Goal: Feedback & Contribution: Leave review/rating

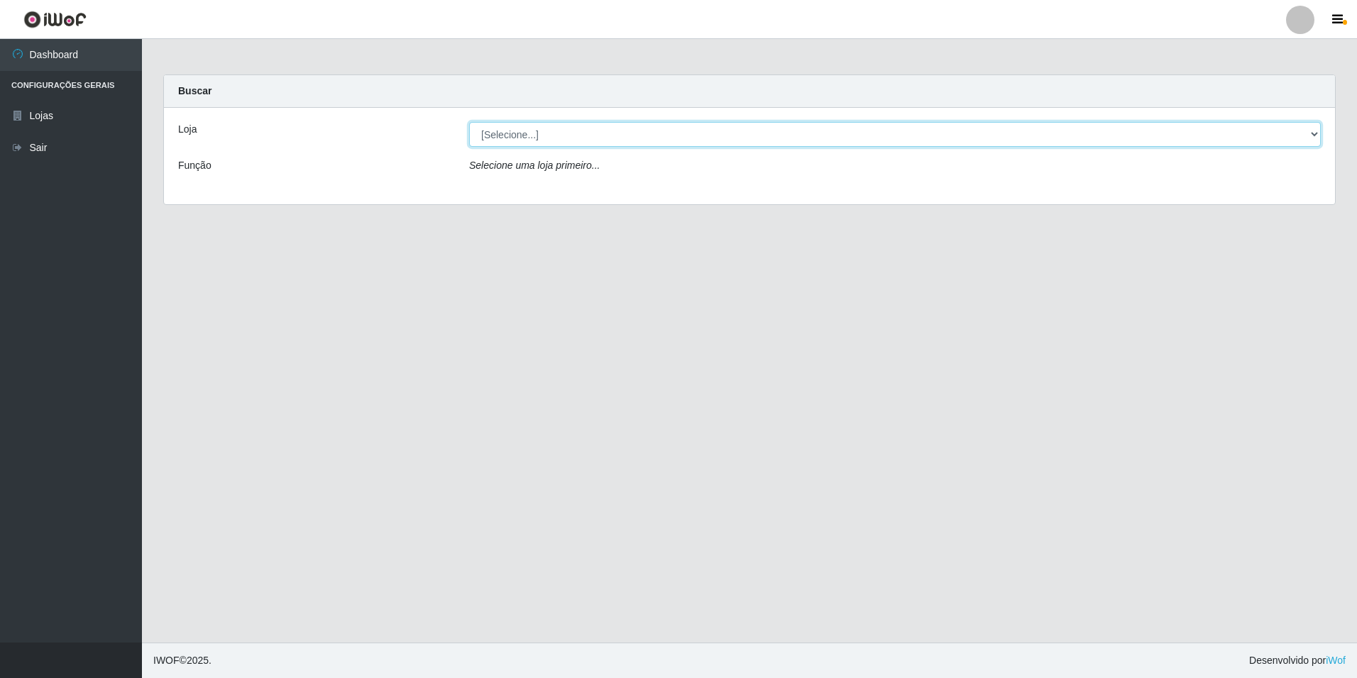
click at [582, 131] on select "[Selecione...] [GEOGRAPHIC_DATA] - [GEOGRAPHIC_DATA]" at bounding box center [894, 134] width 851 height 25
select select "528"
click at [469, 122] on select "[Selecione...] [GEOGRAPHIC_DATA] - [GEOGRAPHIC_DATA]" at bounding box center [894, 134] width 851 height 25
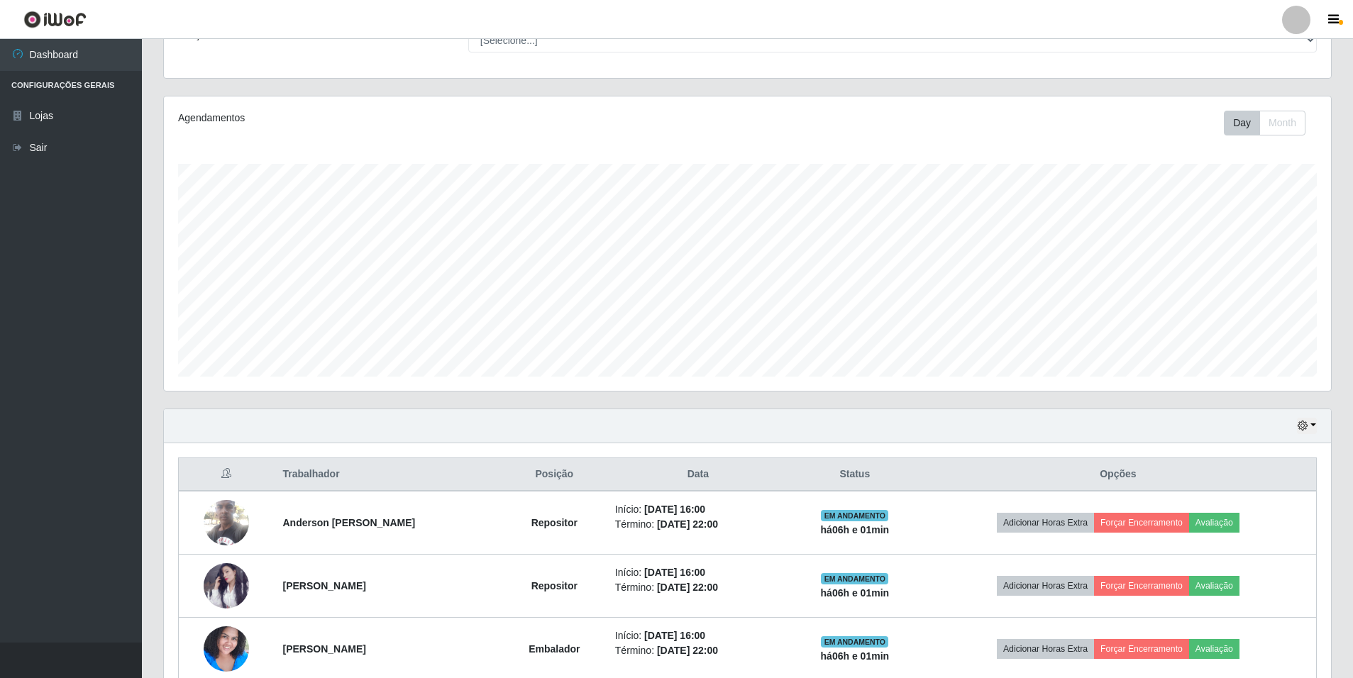
scroll to position [264, 0]
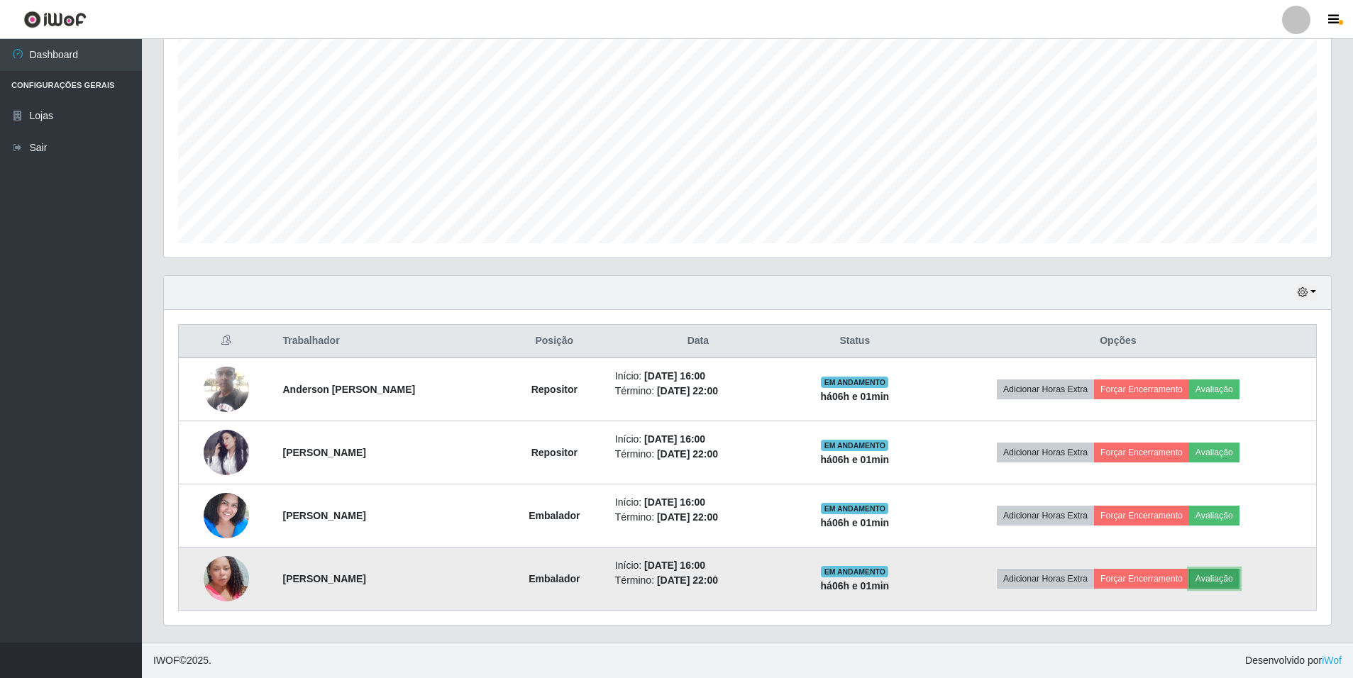
click at [1239, 581] on button "Avaliação" at bounding box center [1214, 579] width 50 height 20
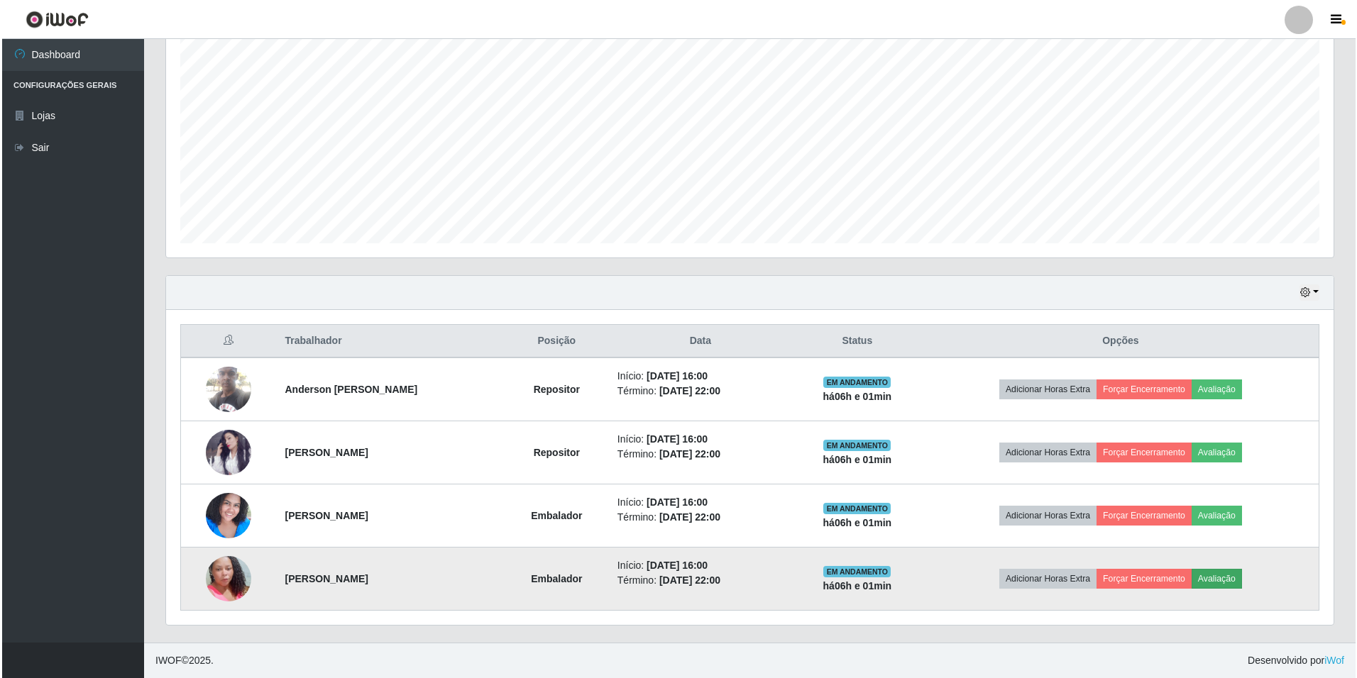
scroll to position [294, 1160]
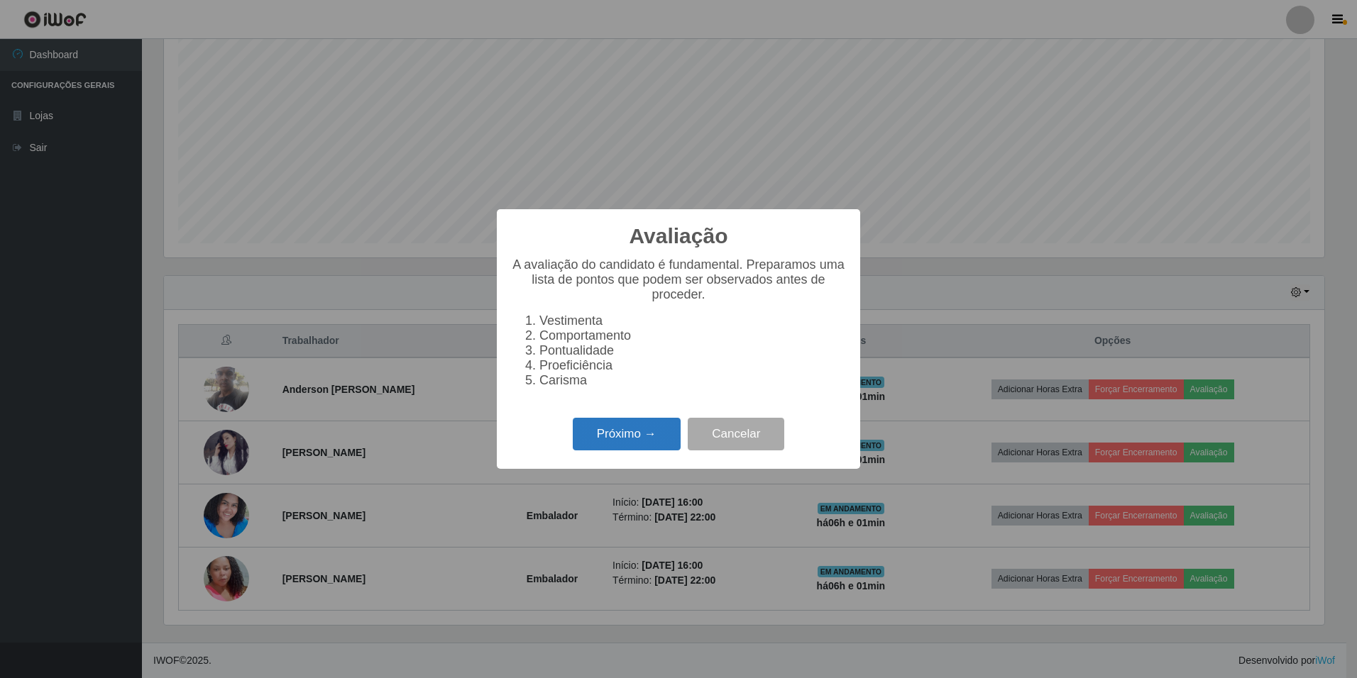
click at [634, 447] on button "Próximo →" at bounding box center [627, 434] width 108 height 33
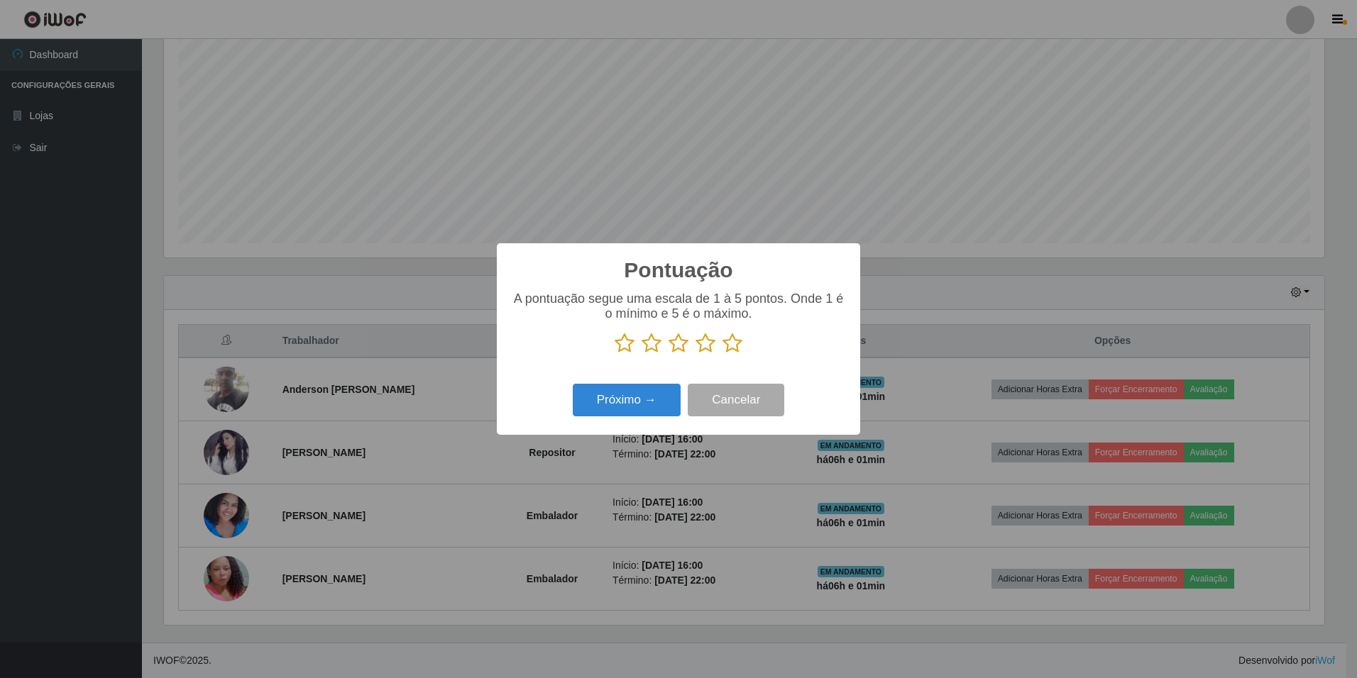
scroll to position [709192, 708326]
click at [733, 346] on icon at bounding box center [732, 343] width 20 height 21
click at [722, 354] on input "radio" at bounding box center [722, 354] width 0 height 0
click at [600, 406] on button "Próximo →" at bounding box center [627, 400] width 108 height 33
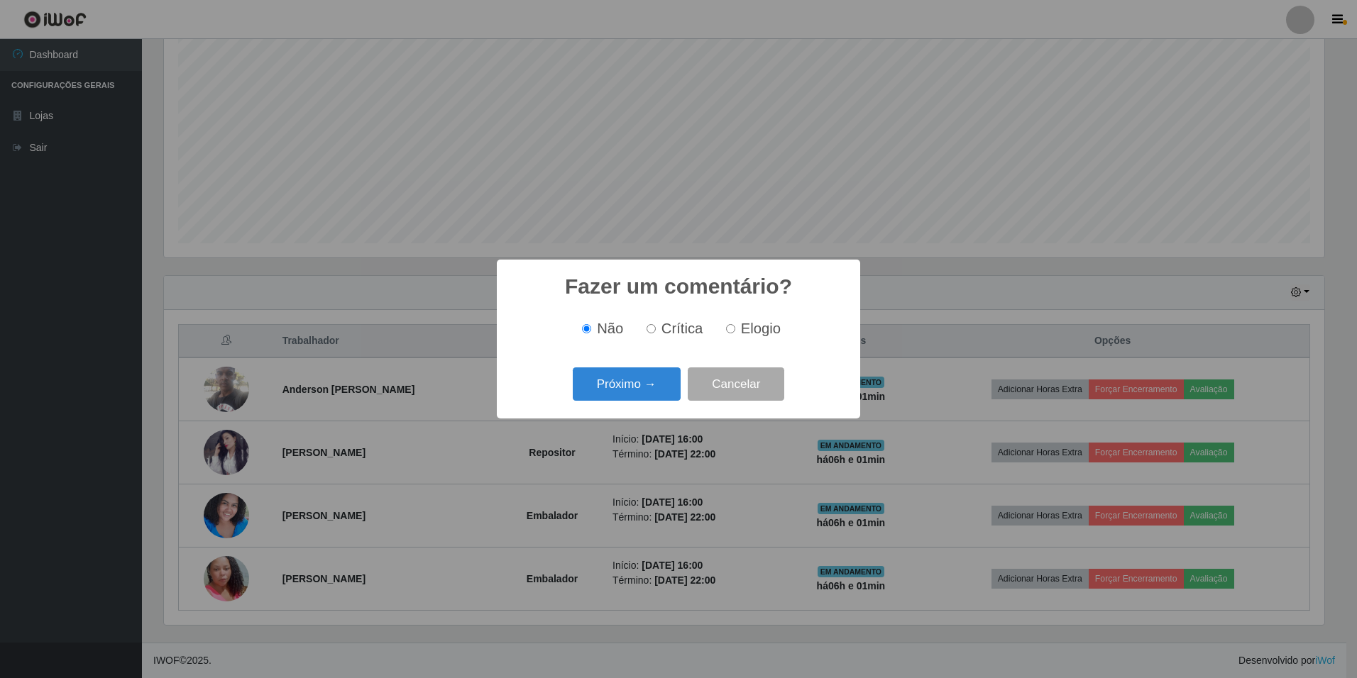
click at [737, 328] on label "Elogio" at bounding box center [750, 329] width 60 height 16
click at [735, 328] on input "Elogio" at bounding box center [730, 328] width 9 height 9
radio input "true"
click at [661, 372] on button "Próximo →" at bounding box center [627, 384] width 108 height 33
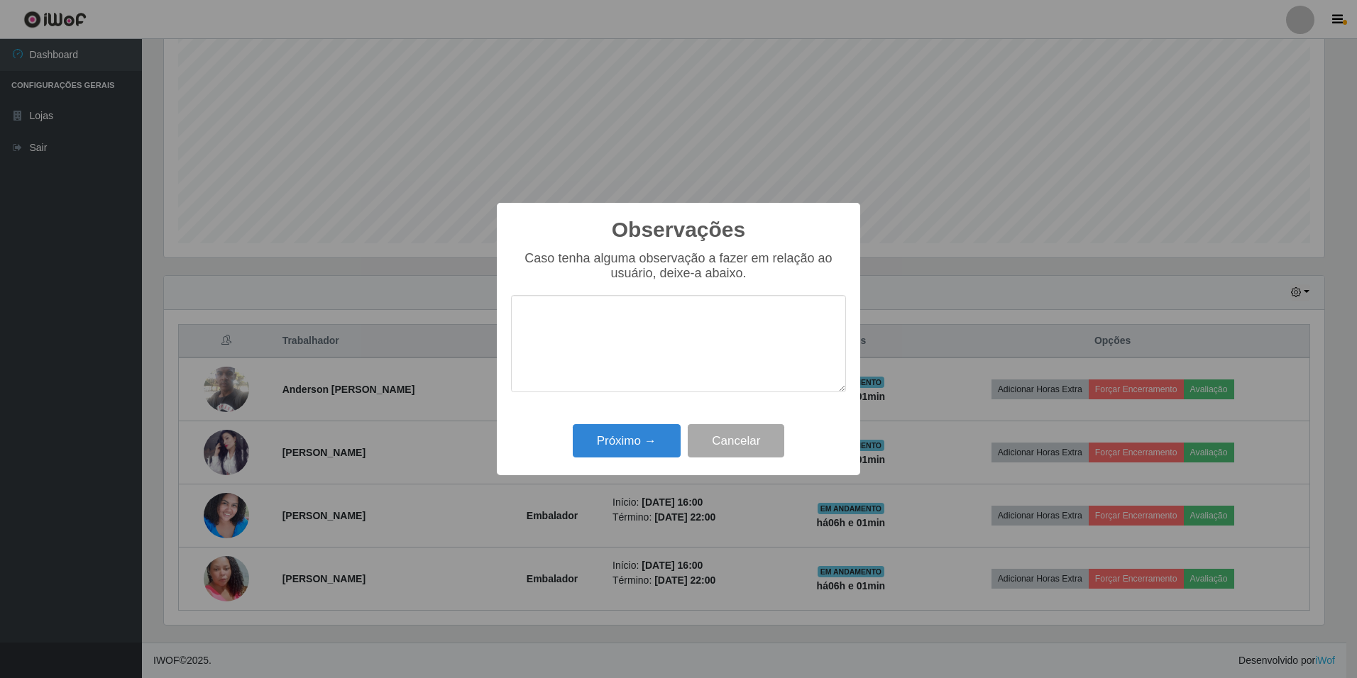
click at [638, 336] on textarea at bounding box center [678, 343] width 335 height 97
drag, startPoint x: 652, startPoint y: 346, endPoint x: 519, endPoint y: 282, distance: 147.9
click at [519, 282] on div "Caso tenha alguma observação a fazer em relação ao usuário, deixe-a abaixo. Exc…" at bounding box center [678, 328] width 335 height 155
type textarea "Excelente colaboradora, sabe trabalhar em equipe, nota 1000!"
click at [621, 446] on button "Próximo →" at bounding box center [627, 440] width 108 height 33
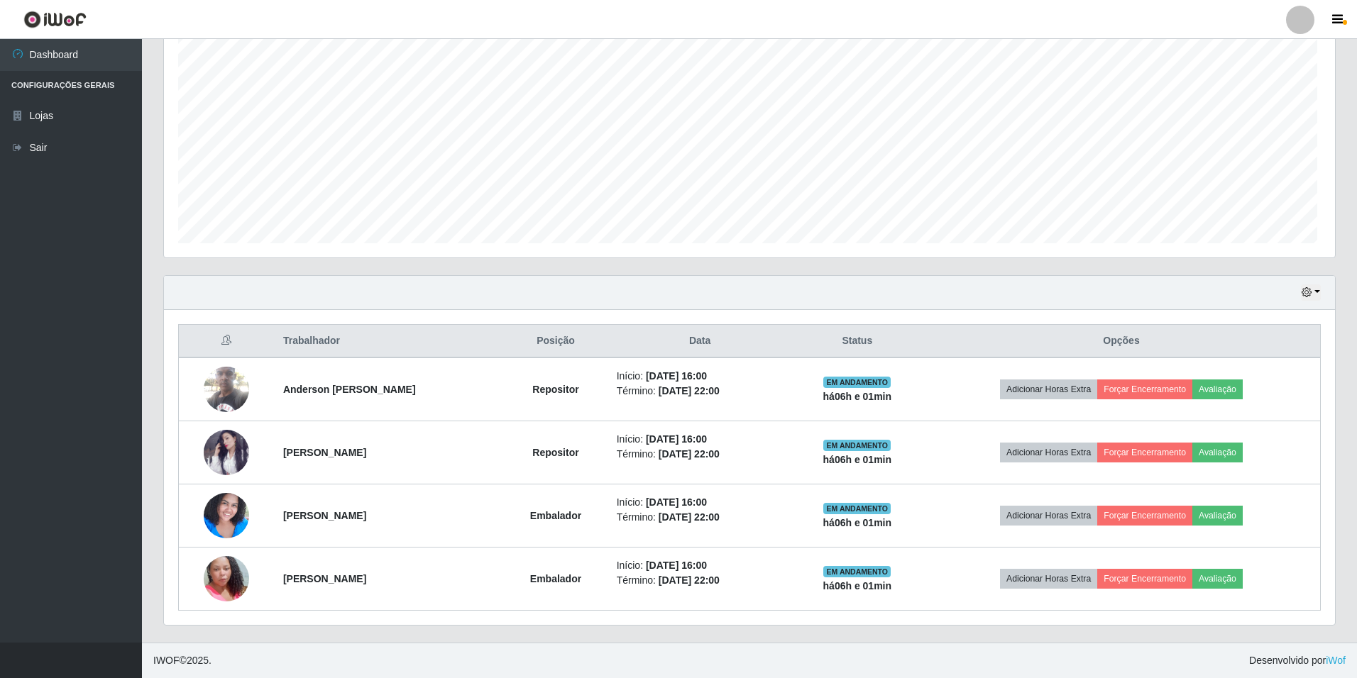
scroll to position [294, 1167]
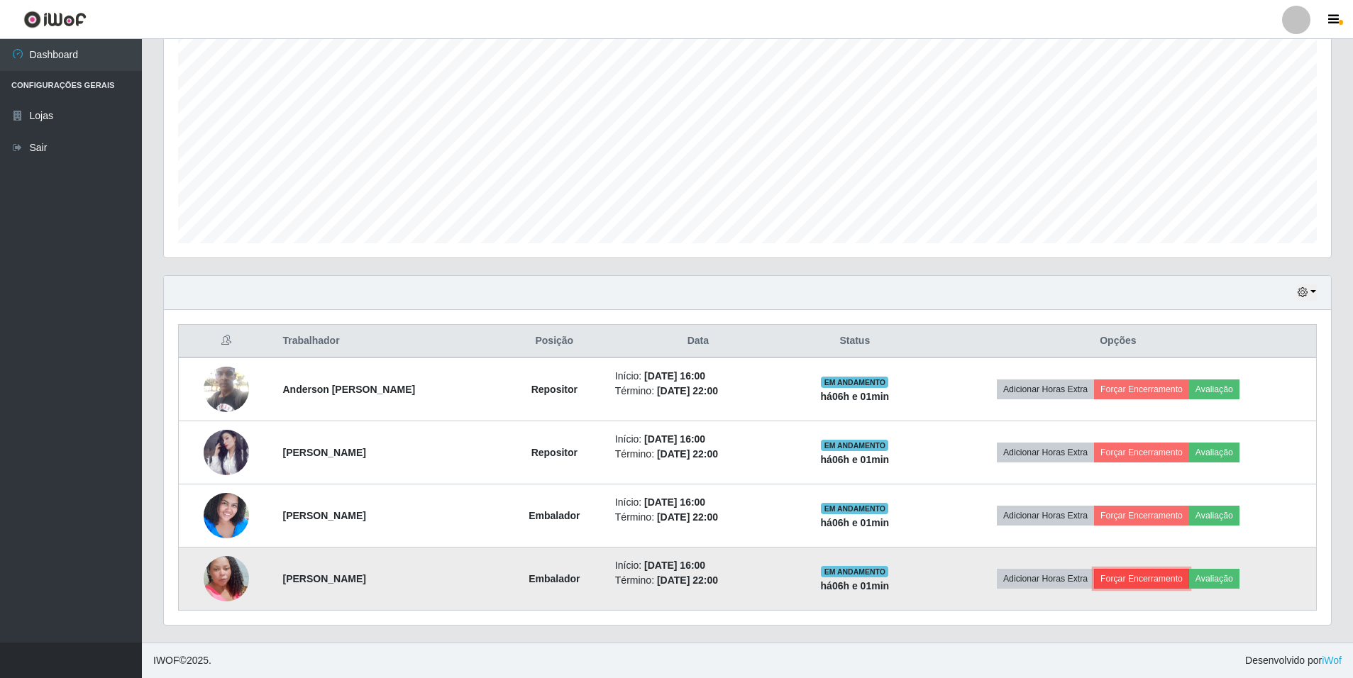
click at [1145, 579] on button "Forçar Encerramento" at bounding box center [1141, 579] width 95 height 20
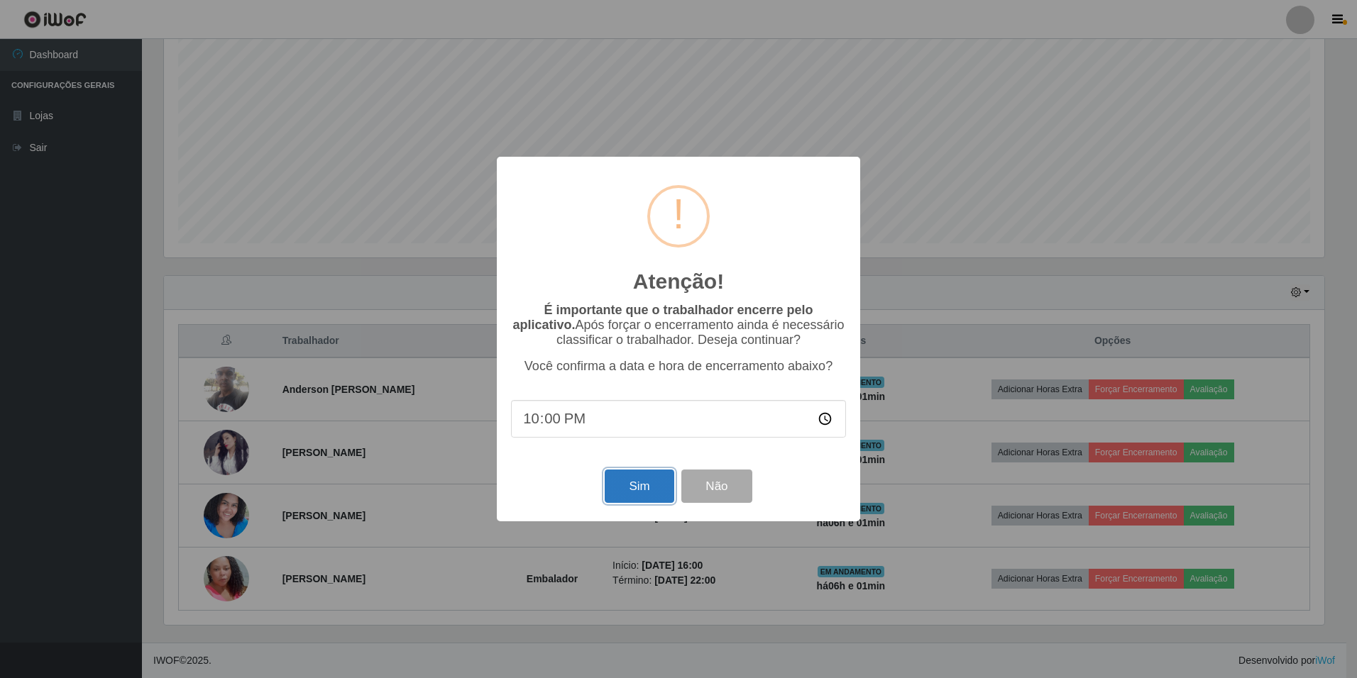
click at [644, 476] on button "Sim" at bounding box center [638, 486] width 69 height 33
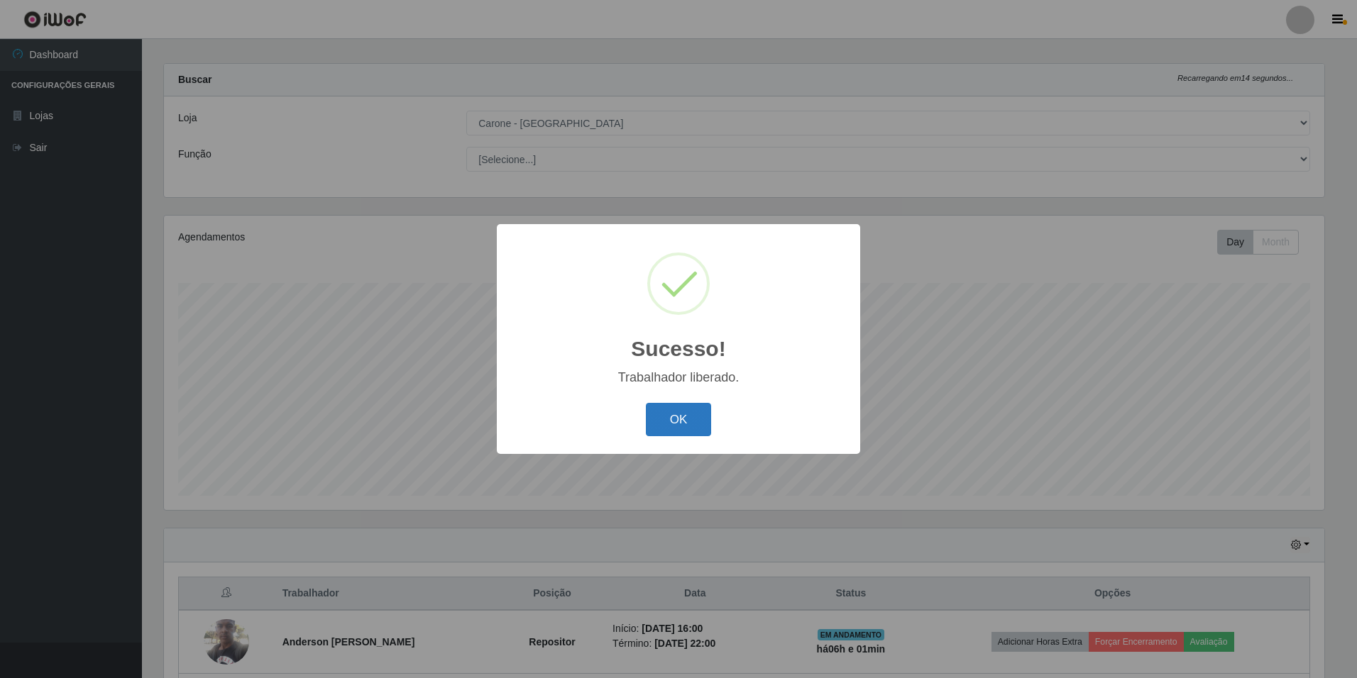
click at [647, 407] on button "OK" at bounding box center [679, 419] width 66 height 33
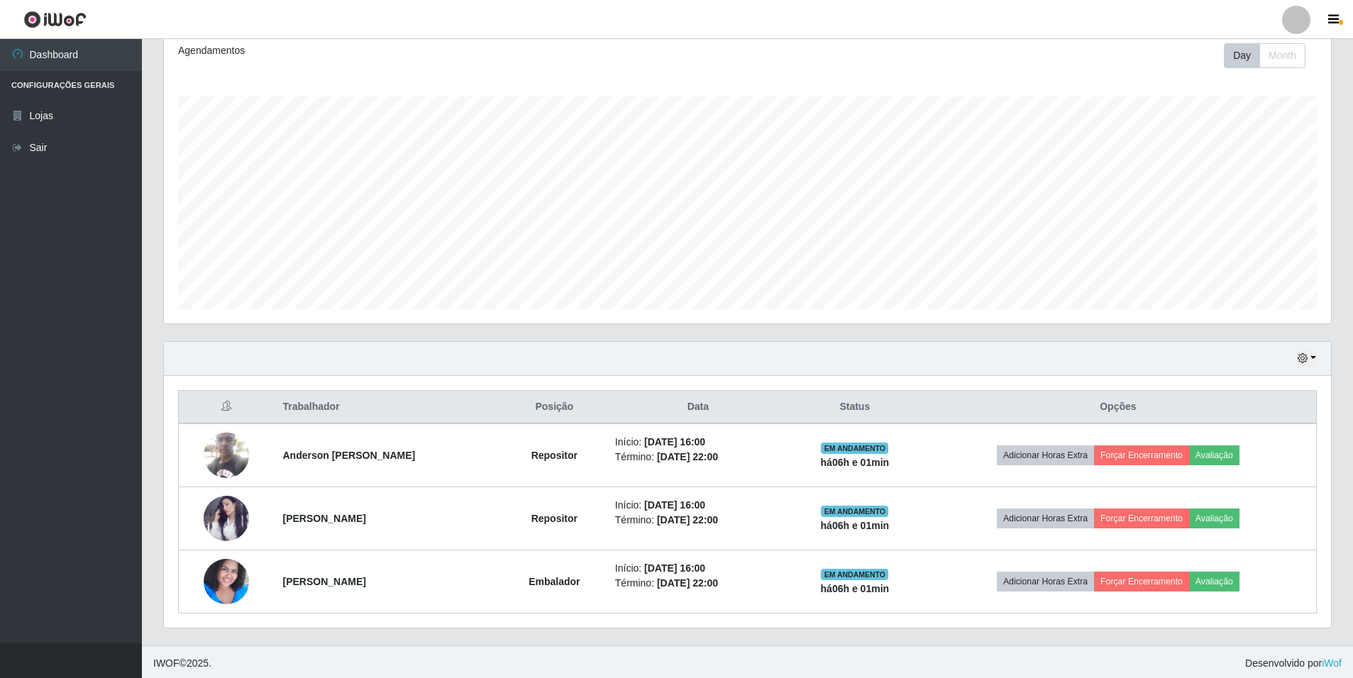
scroll to position [201, 0]
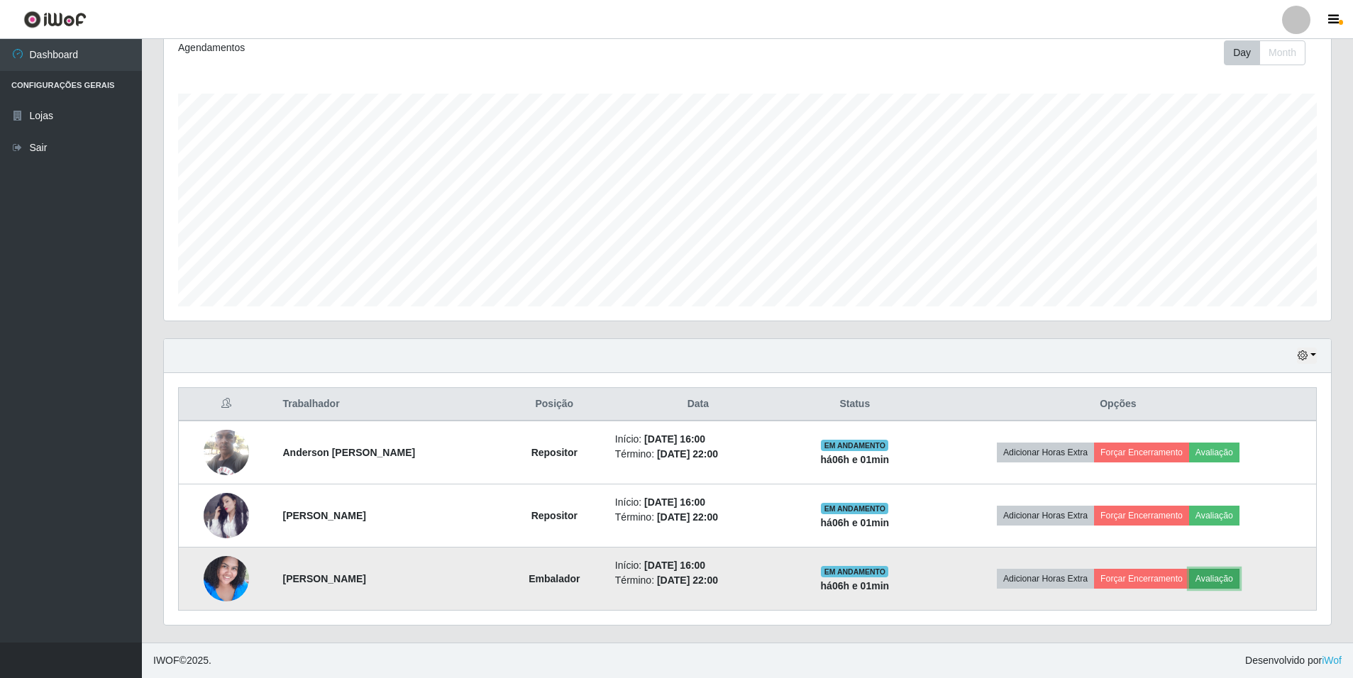
click at [1239, 580] on button "Avaliação" at bounding box center [1214, 579] width 50 height 20
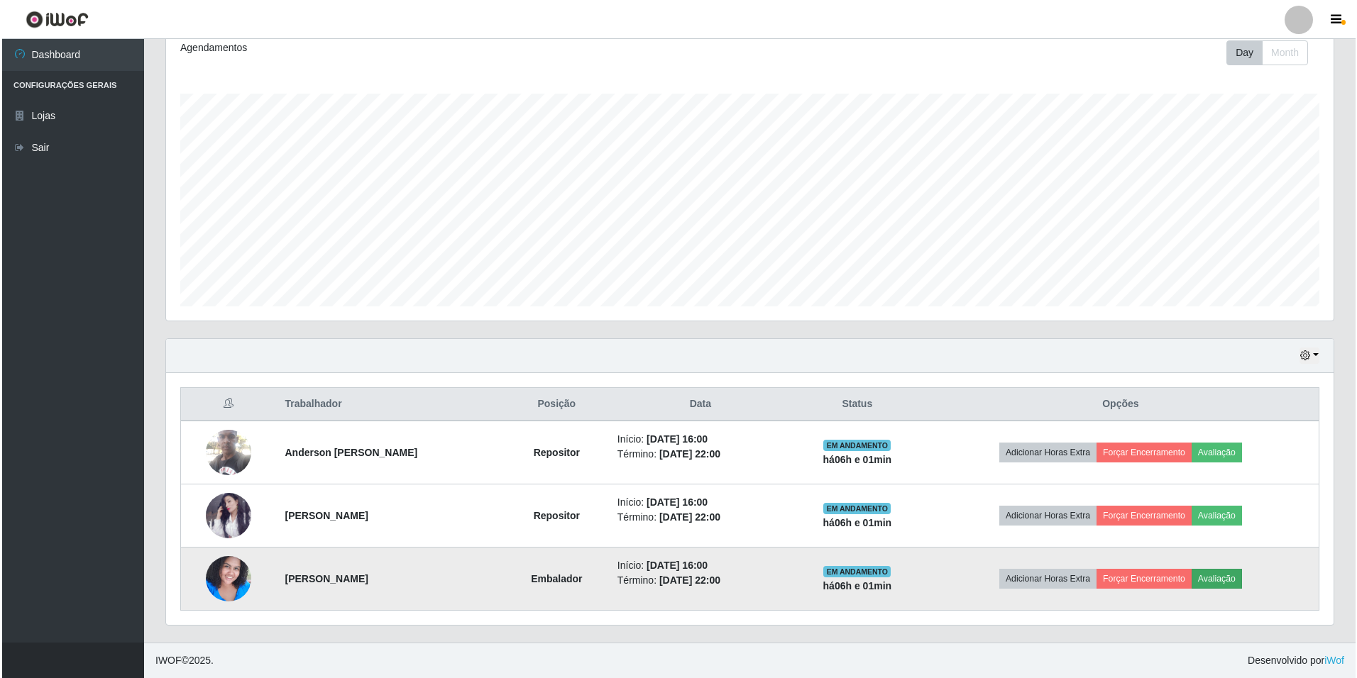
scroll to position [294, 1160]
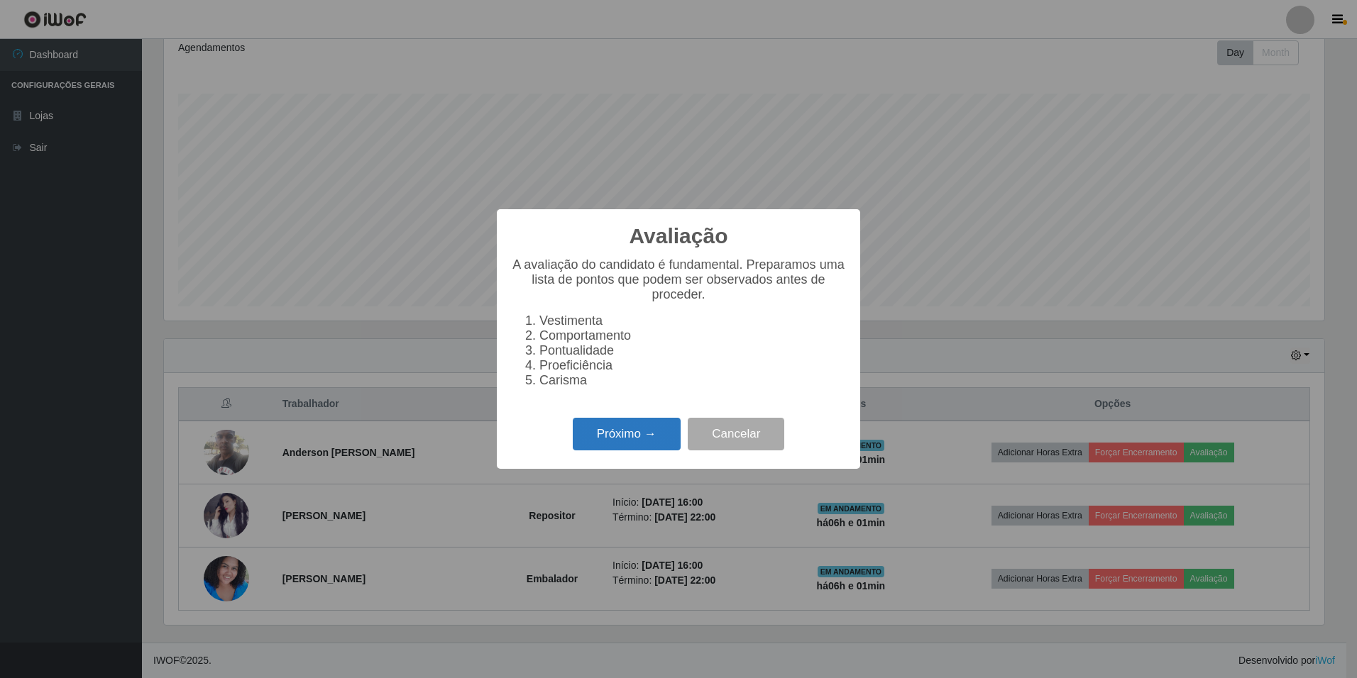
click at [648, 441] on button "Próximo →" at bounding box center [627, 434] width 108 height 33
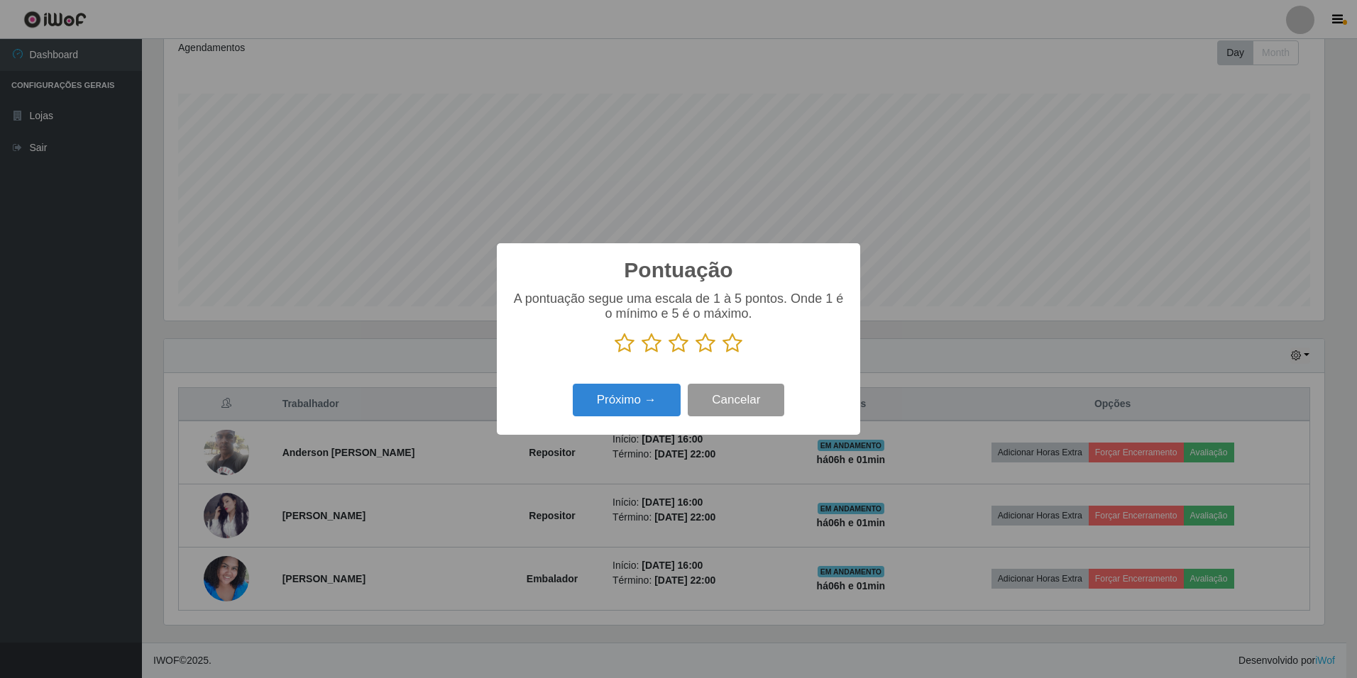
scroll to position [709192, 708326]
click at [734, 348] on icon at bounding box center [732, 343] width 20 height 21
click at [722, 354] on input "radio" at bounding box center [722, 354] width 0 height 0
click at [617, 394] on button "Próximo →" at bounding box center [627, 400] width 108 height 33
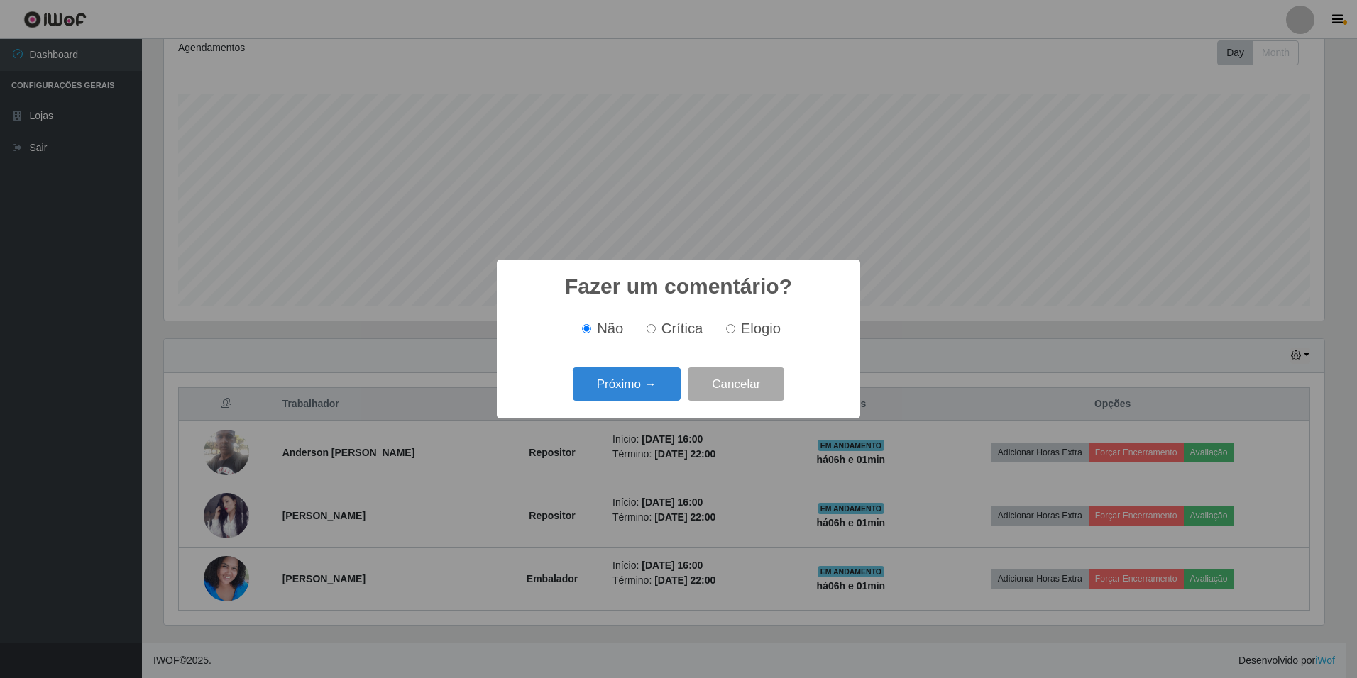
click at [722, 332] on label "Elogio" at bounding box center [750, 329] width 60 height 16
click at [726, 332] on input "Elogio" at bounding box center [730, 328] width 9 height 9
radio input "true"
click at [671, 378] on button "Próximo →" at bounding box center [627, 384] width 108 height 33
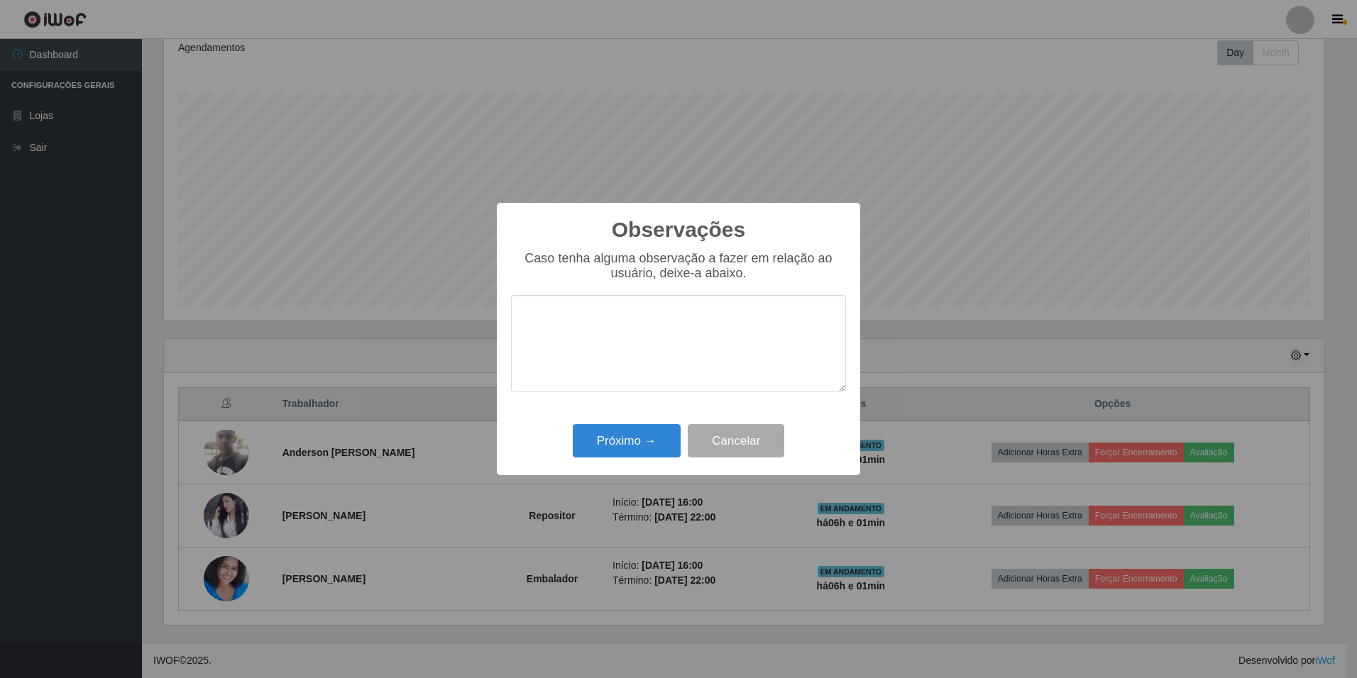
click at [623, 344] on textarea at bounding box center [678, 343] width 335 height 97
type textarea "Excelente colaboradora, sabe trabalhar em equipe, nota 1000!"
click at [624, 434] on button "Próximo →" at bounding box center [627, 440] width 108 height 33
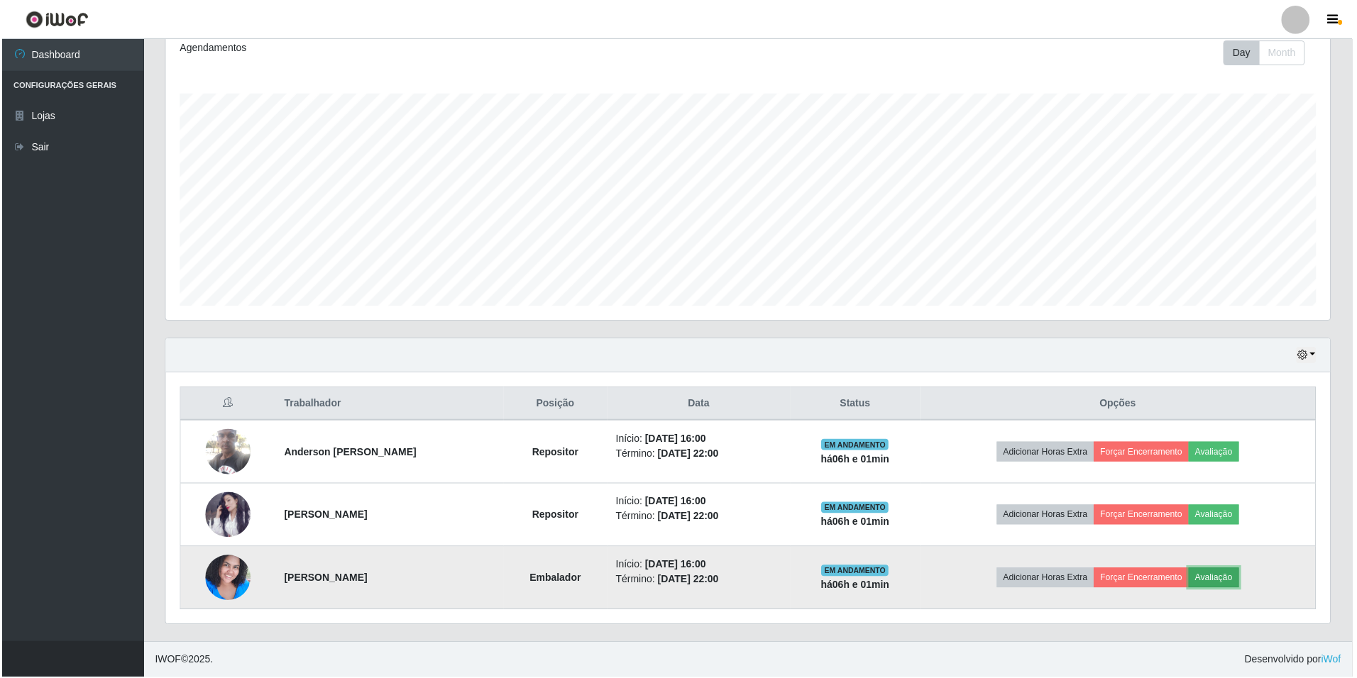
scroll to position [294, 1167]
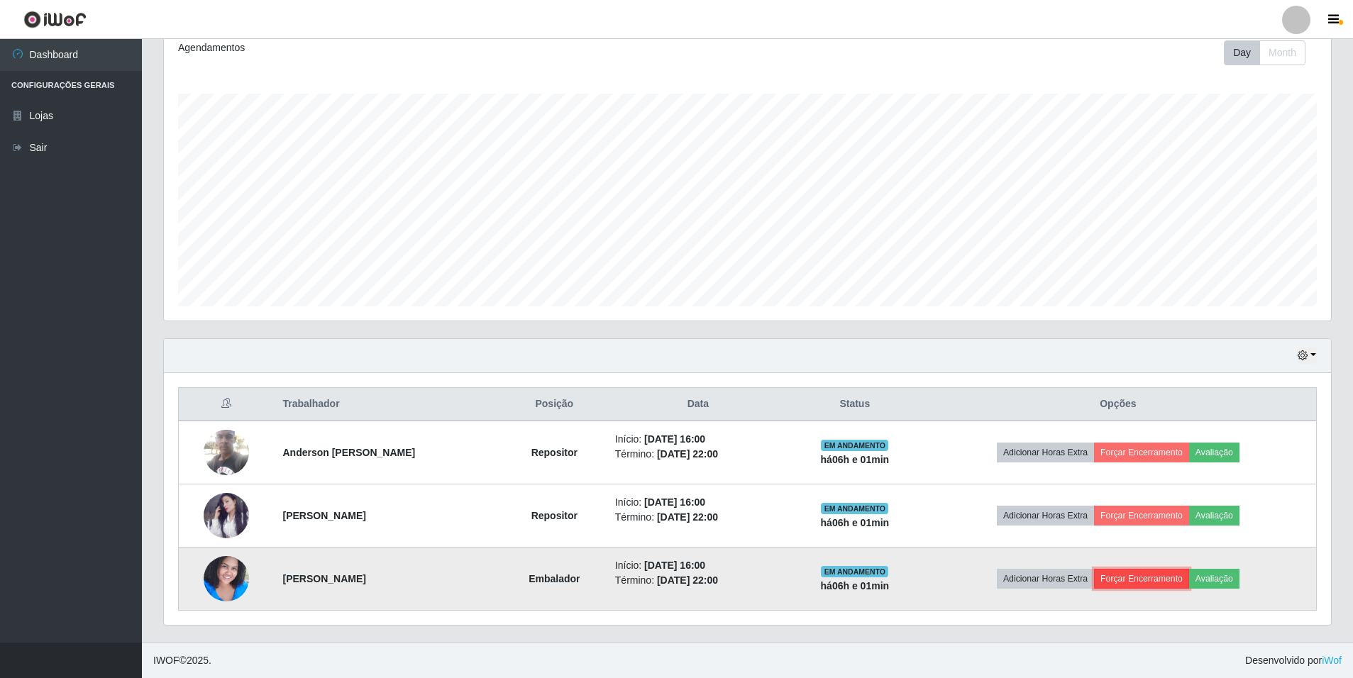
click at [1153, 580] on button "Forçar Encerramento" at bounding box center [1141, 579] width 95 height 20
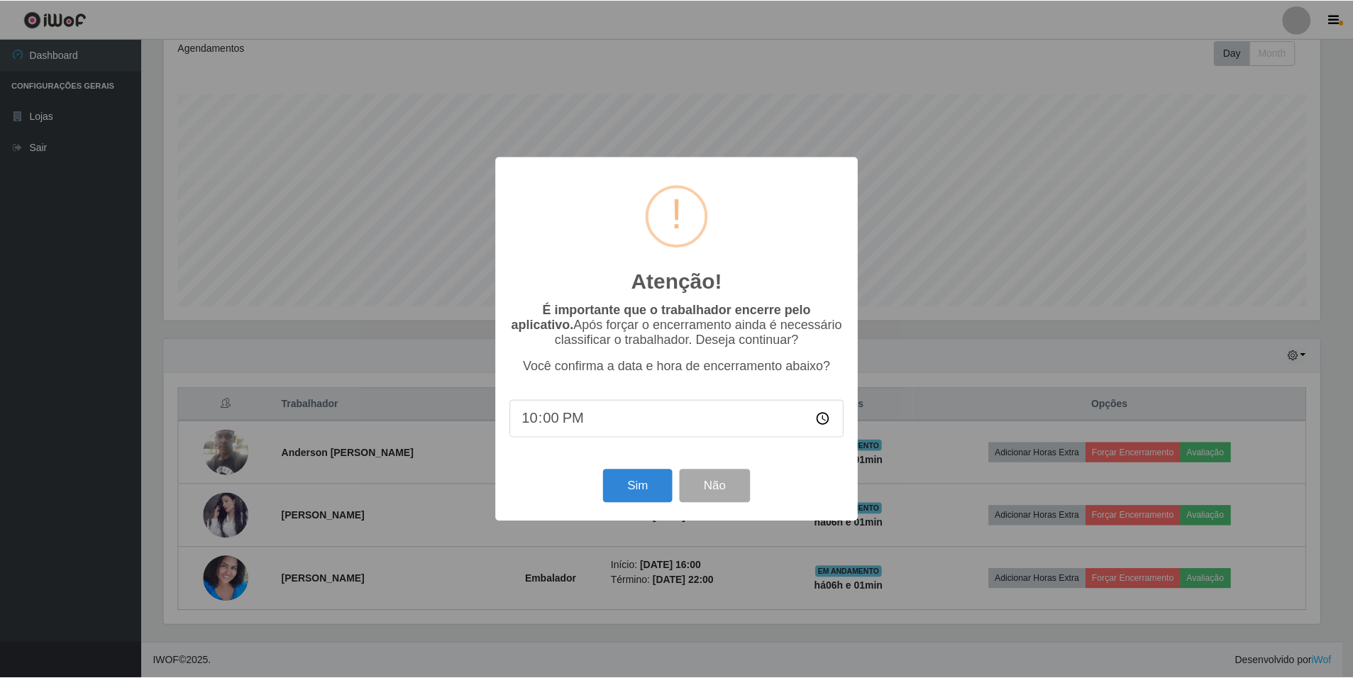
scroll to position [294, 1160]
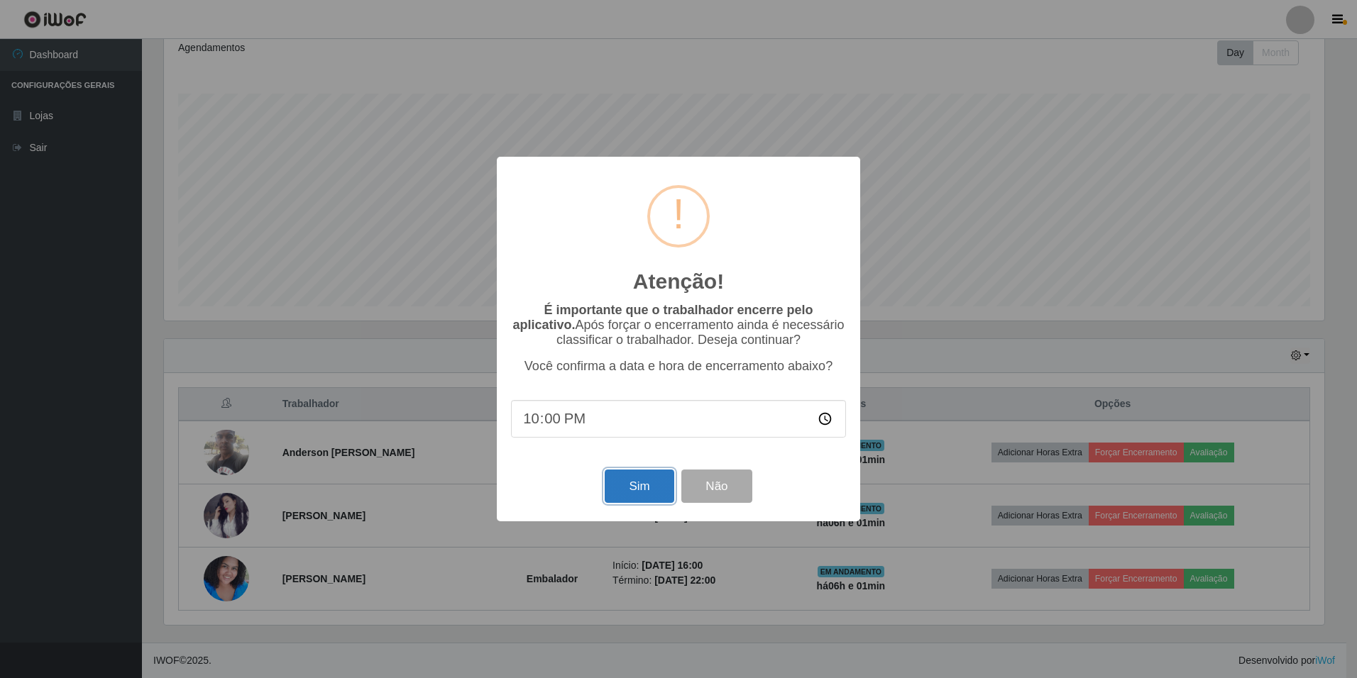
click at [614, 484] on button "Sim" at bounding box center [638, 486] width 69 height 33
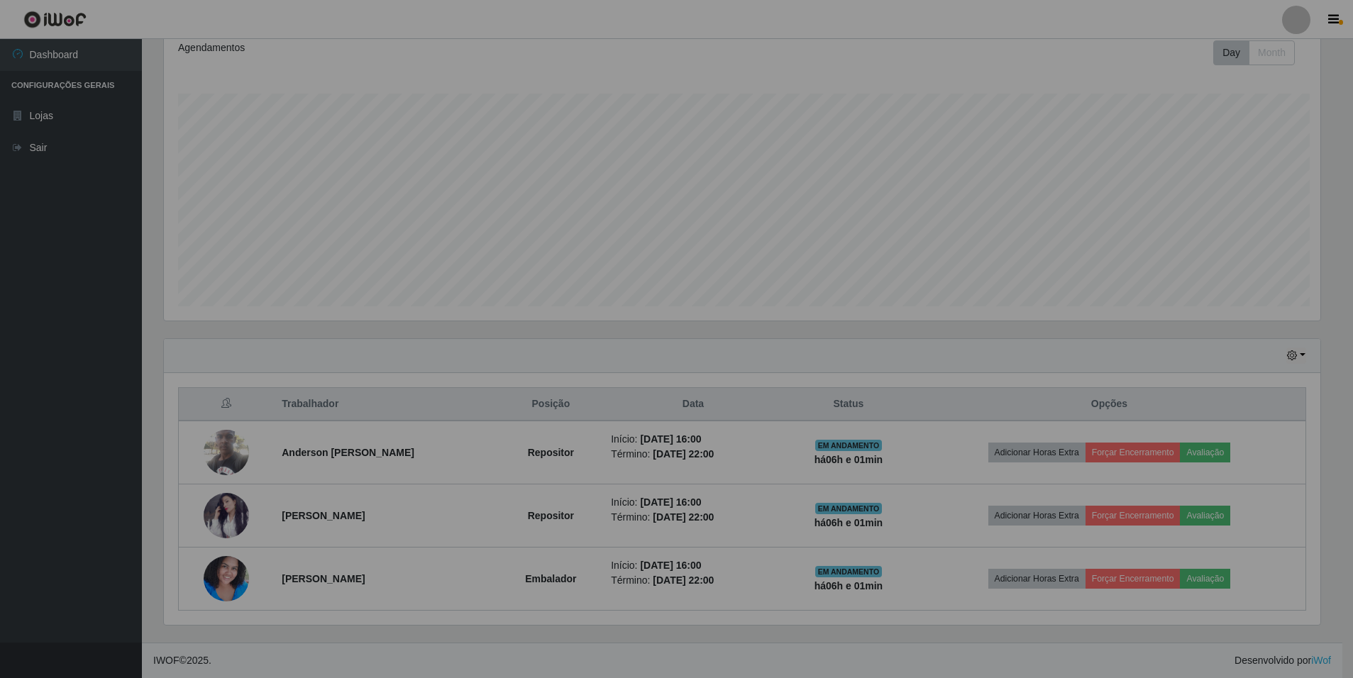
scroll to position [0, 0]
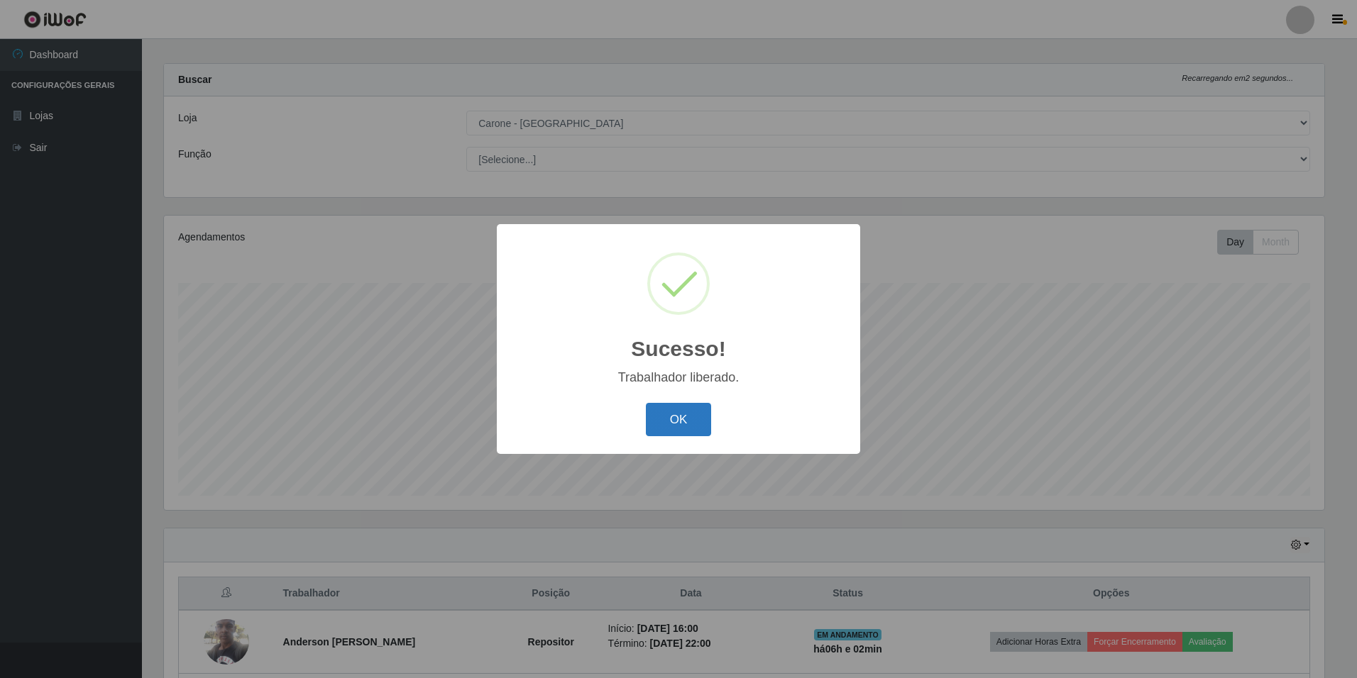
click at [661, 421] on button "OK" at bounding box center [679, 419] width 66 height 33
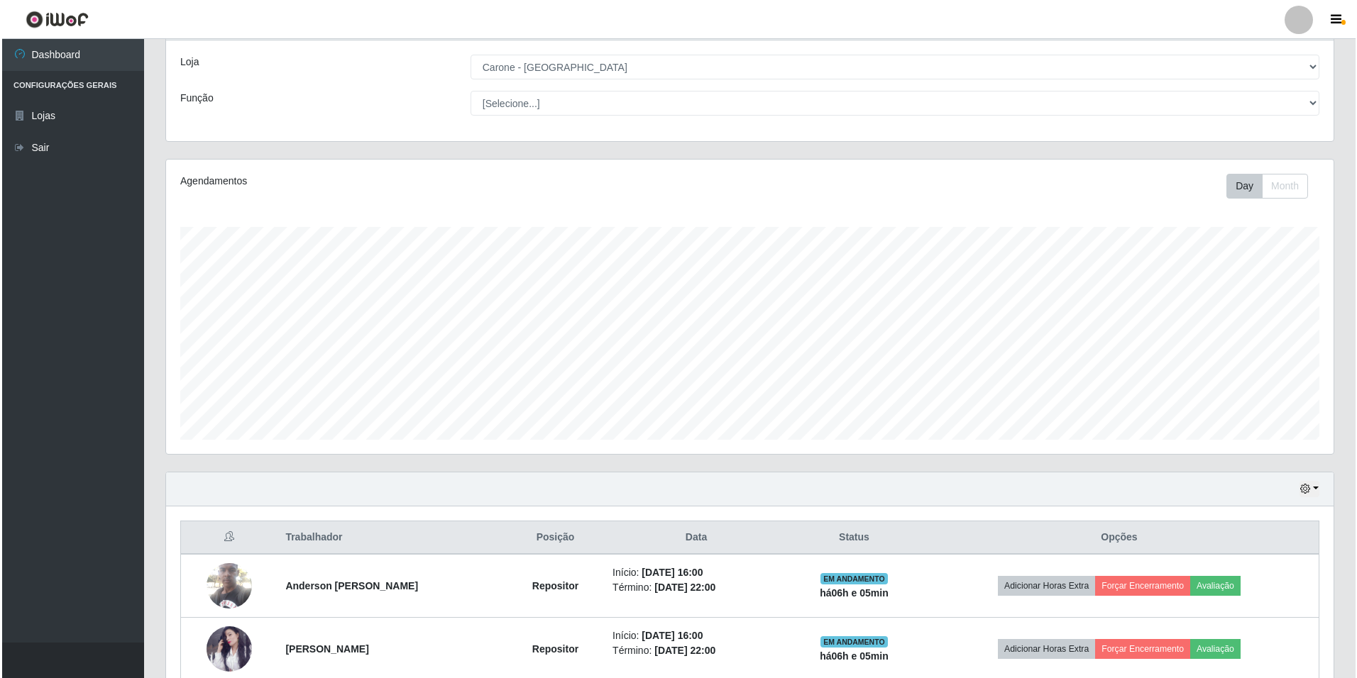
scroll to position [138, 0]
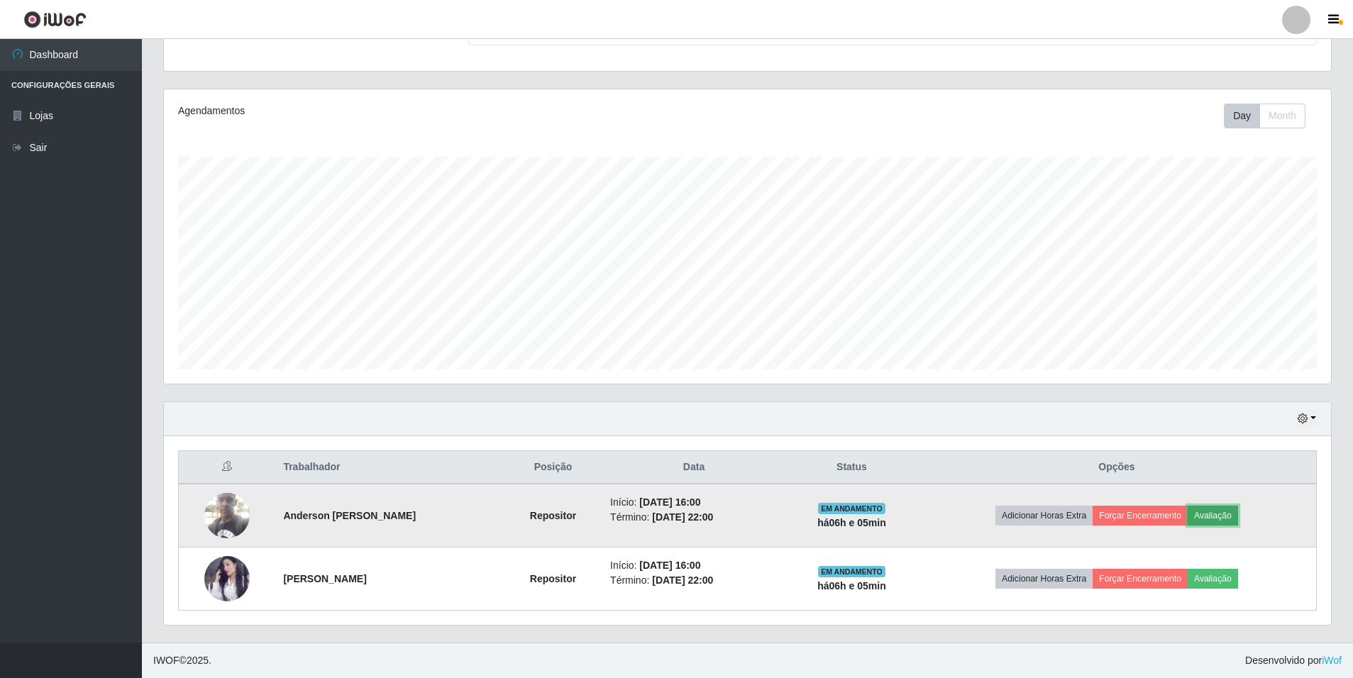
click at [1234, 519] on button "Avaliação" at bounding box center [1213, 516] width 50 height 20
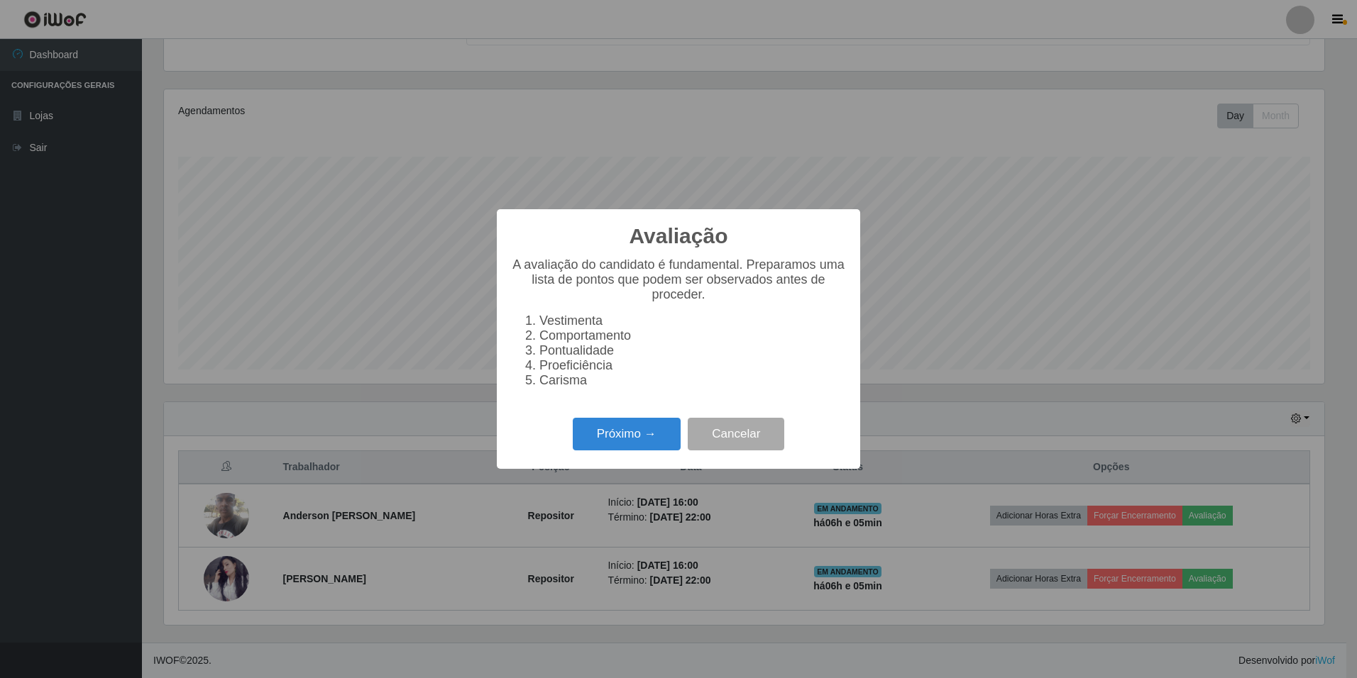
scroll to position [294, 1160]
click at [595, 425] on div "Próximo → Cancelar" at bounding box center [678, 434] width 335 height 40
click at [624, 440] on button "Próximo →" at bounding box center [627, 434] width 108 height 33
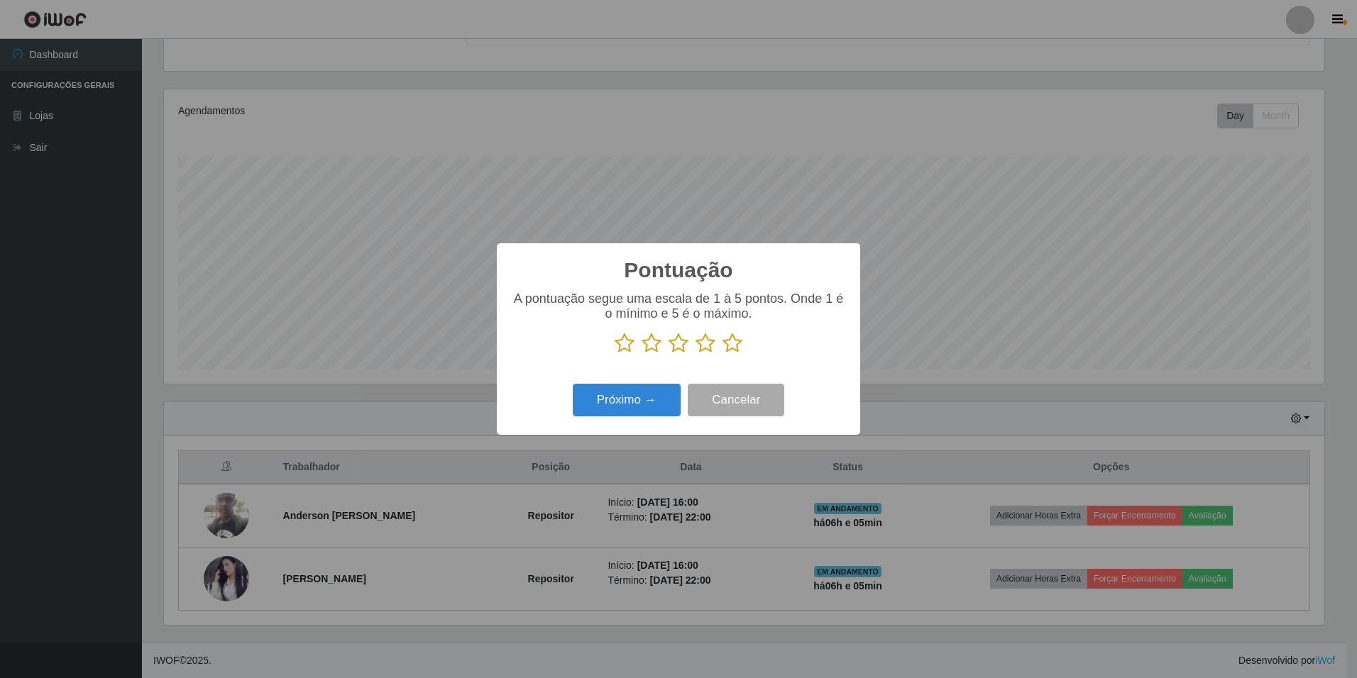
click at [741, 348] on p at bounding box center [678, 343] width 335 height 21
click at [738, 347] on icon at bounding box center [732, 343] width 20 height 21
click at [722, 354] on input "radio" at bounding box center [722, 354] width 0 height 0
click at [646, 400] on button "Próximo →" at bounding box center [627, 400] width 108 height 33
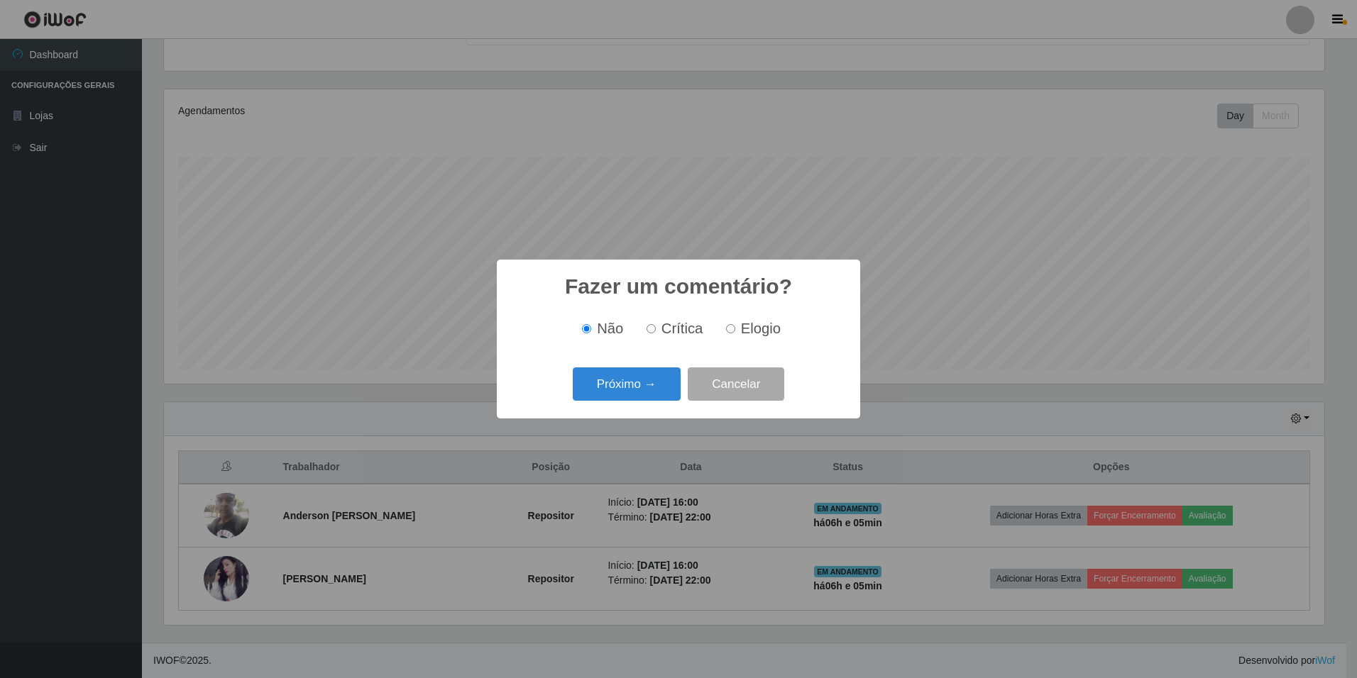
click at [736, 329] on label "Elogio" at bounding box center [750, 329] width 60 height 16
click at [735, 329] on input "Elogio" at bounding box center [730, 328] width 9 height 9
radio input "true"
click at [658, 389] on button "Próximo →" at bounding box center [627, 384] width 108 height 33
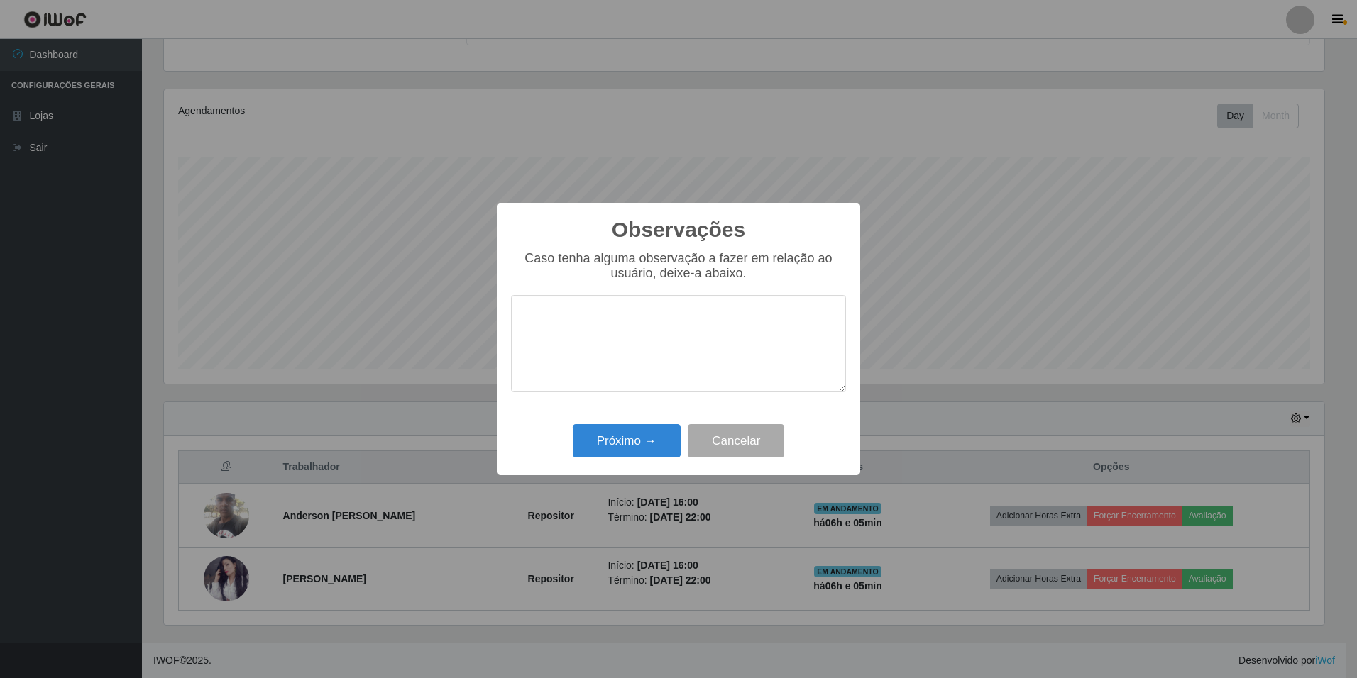
click at [639, 345] on textarea at bounding box center [678, 343] width 335 height 97
type textarea "Excelente colaboradora, sabe trabalhar em equipe, nota 1000!"
click at [642, 434] on button "Próximo →" at bounding box center [627, 440] width 108 height 33
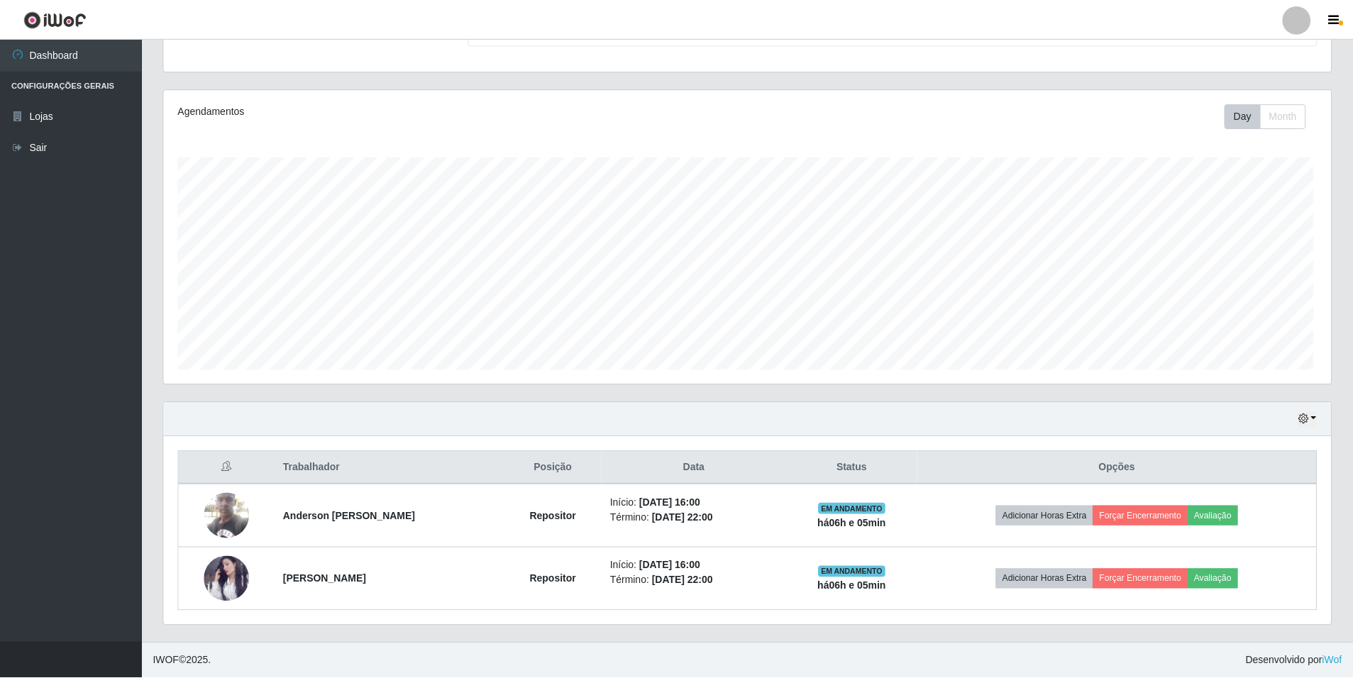
scroll to position [294, 1167]
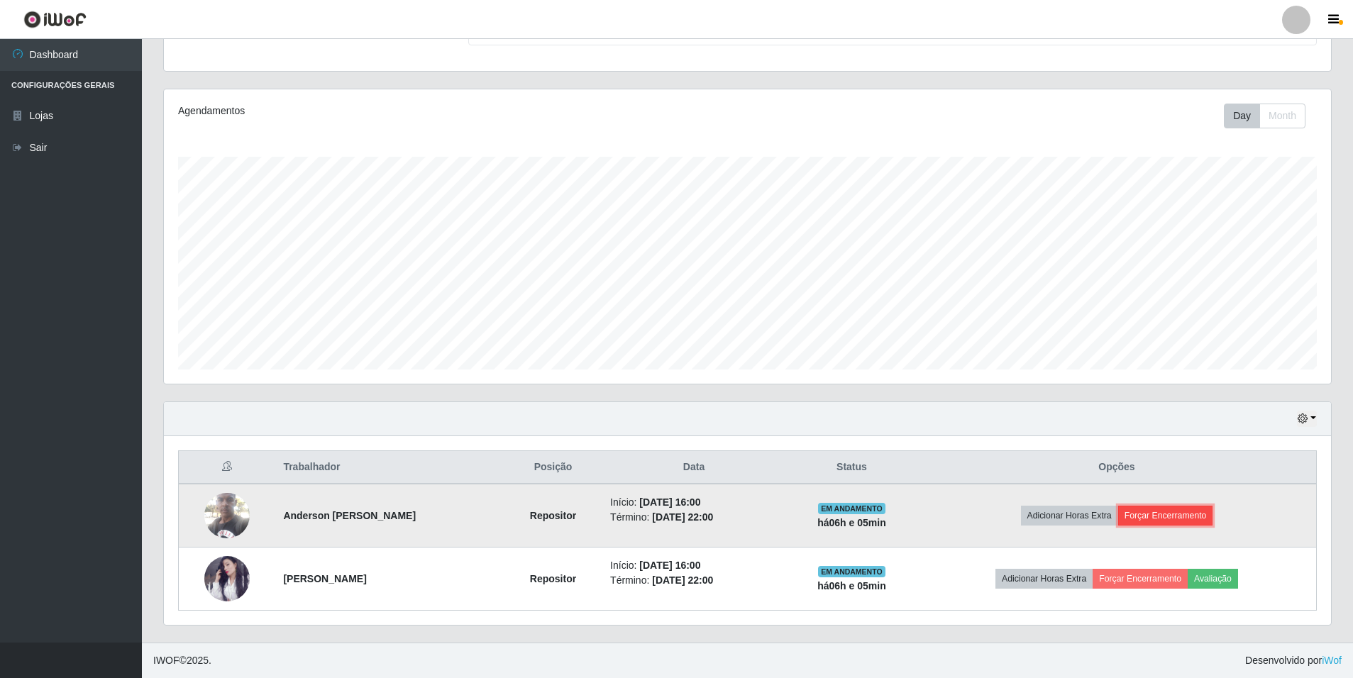
click at [1161, 519] on button "Forçar Encerramento" at bounding box center [1165, 516] width 95 height 20
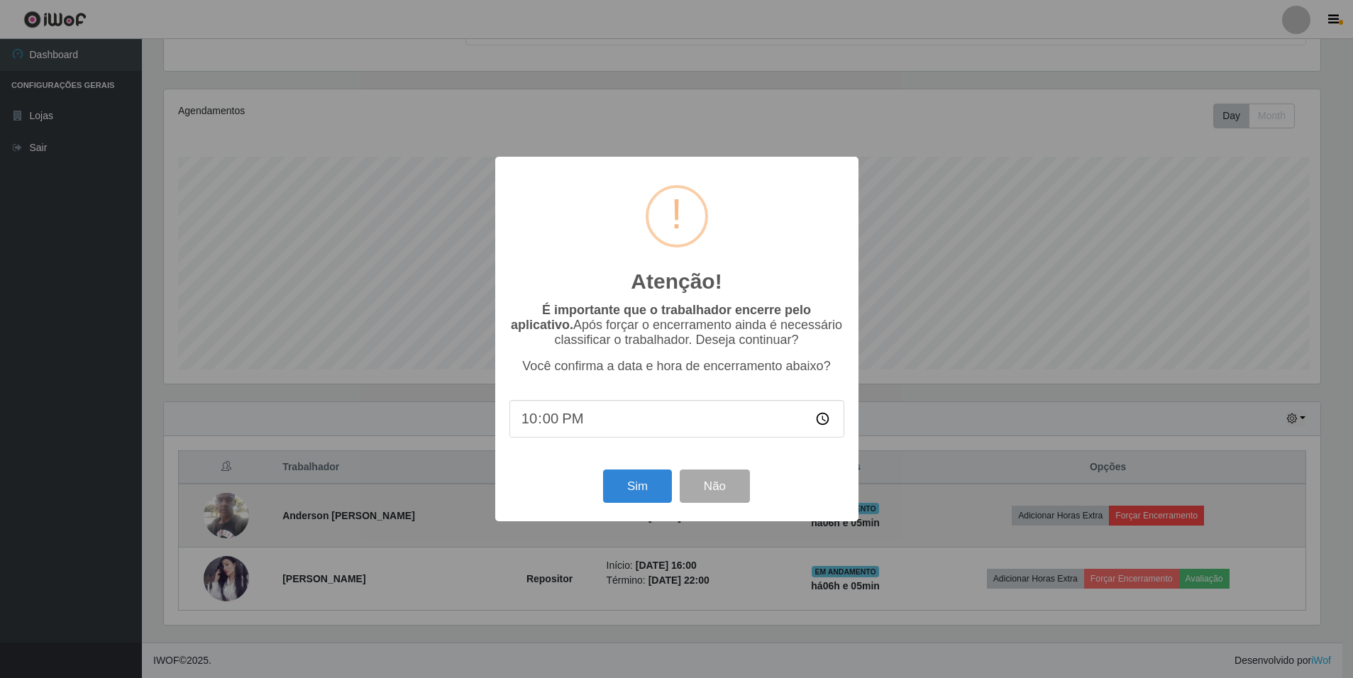
scroll to position [294, 1160]
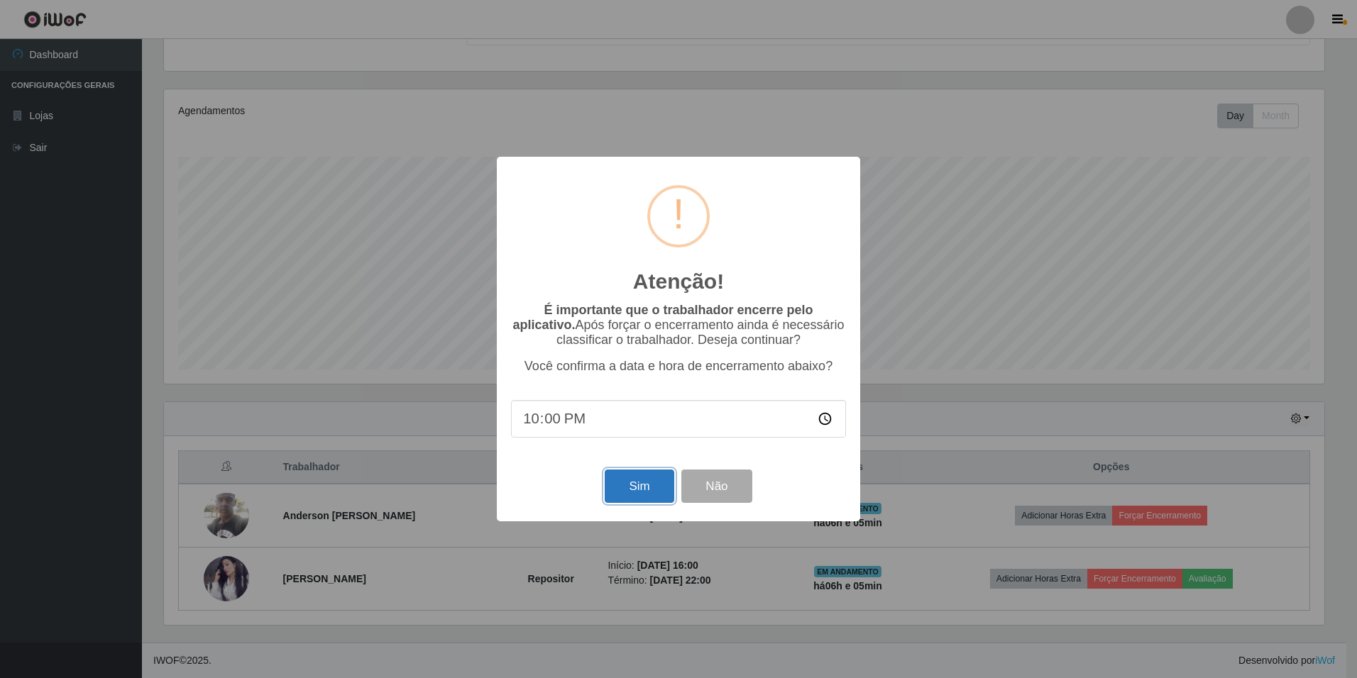
click at [642, 487] on button "Sim" at bounding box center [638, 486] width 69 height 33
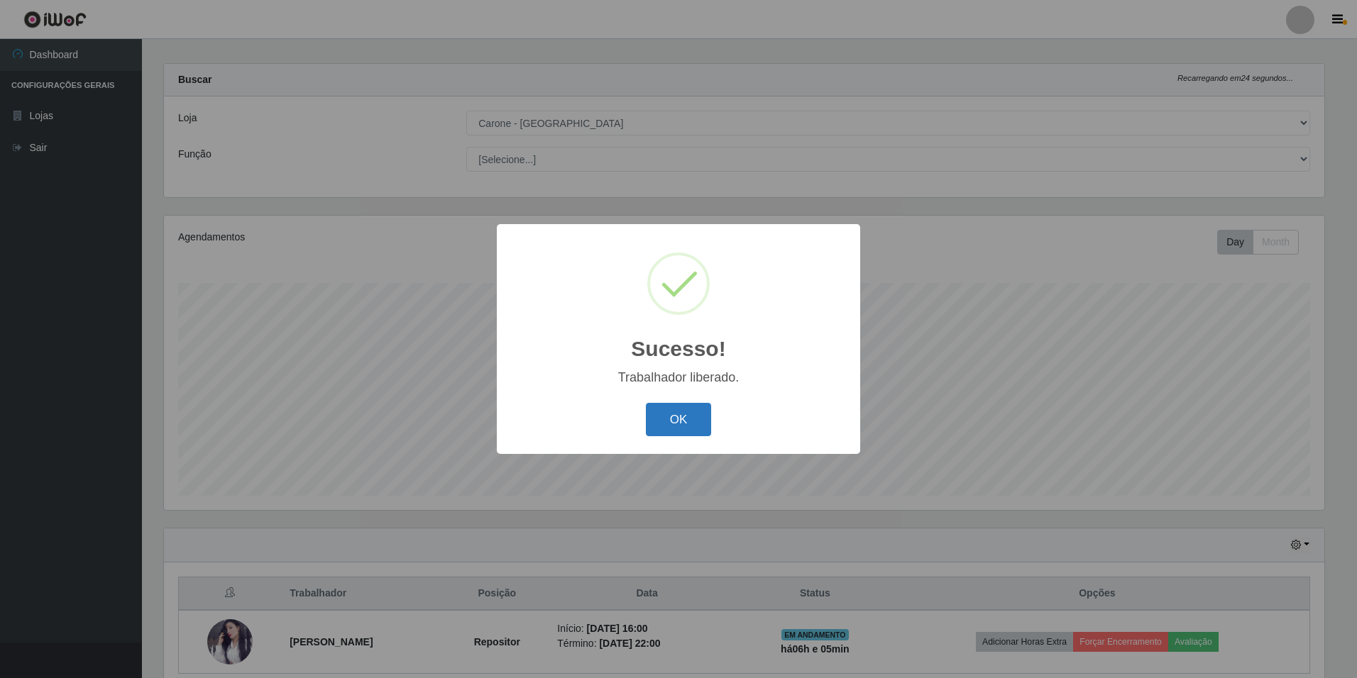
click at [687, 421] on button "OK" at bounding box center [679, 419] width 66 height 33
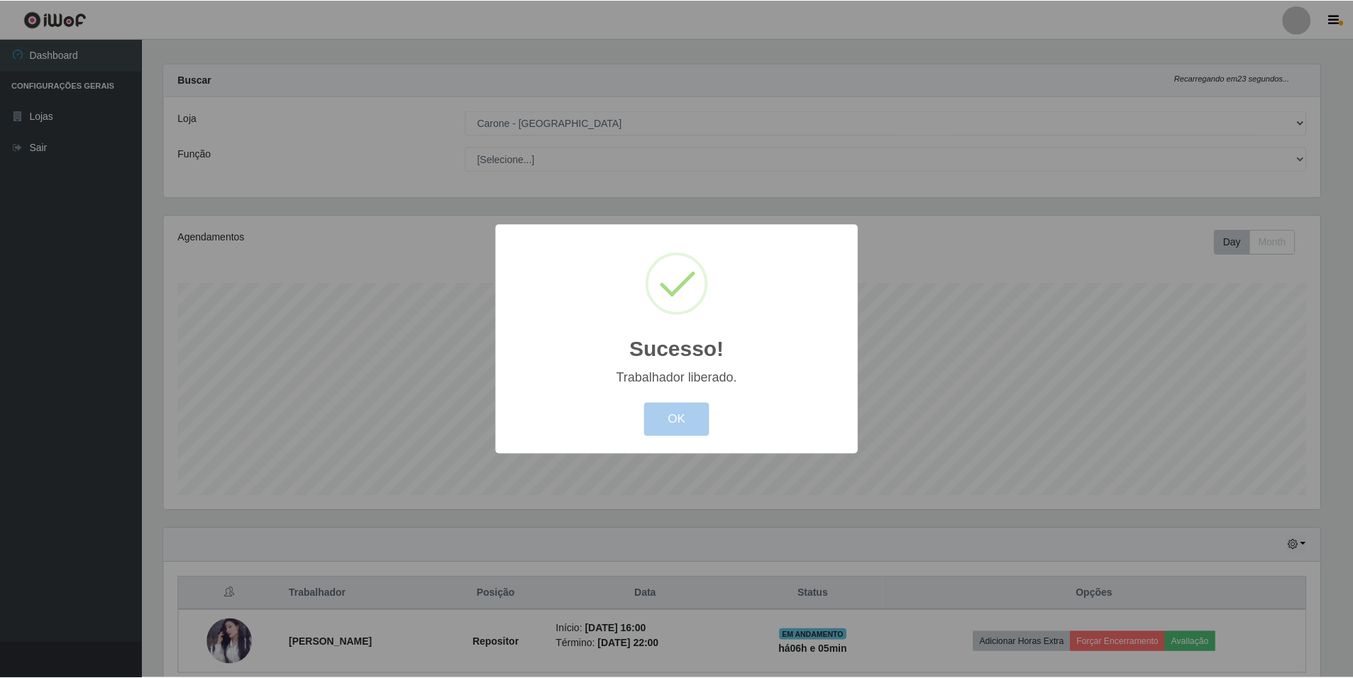
scroll to position [294, 1167]
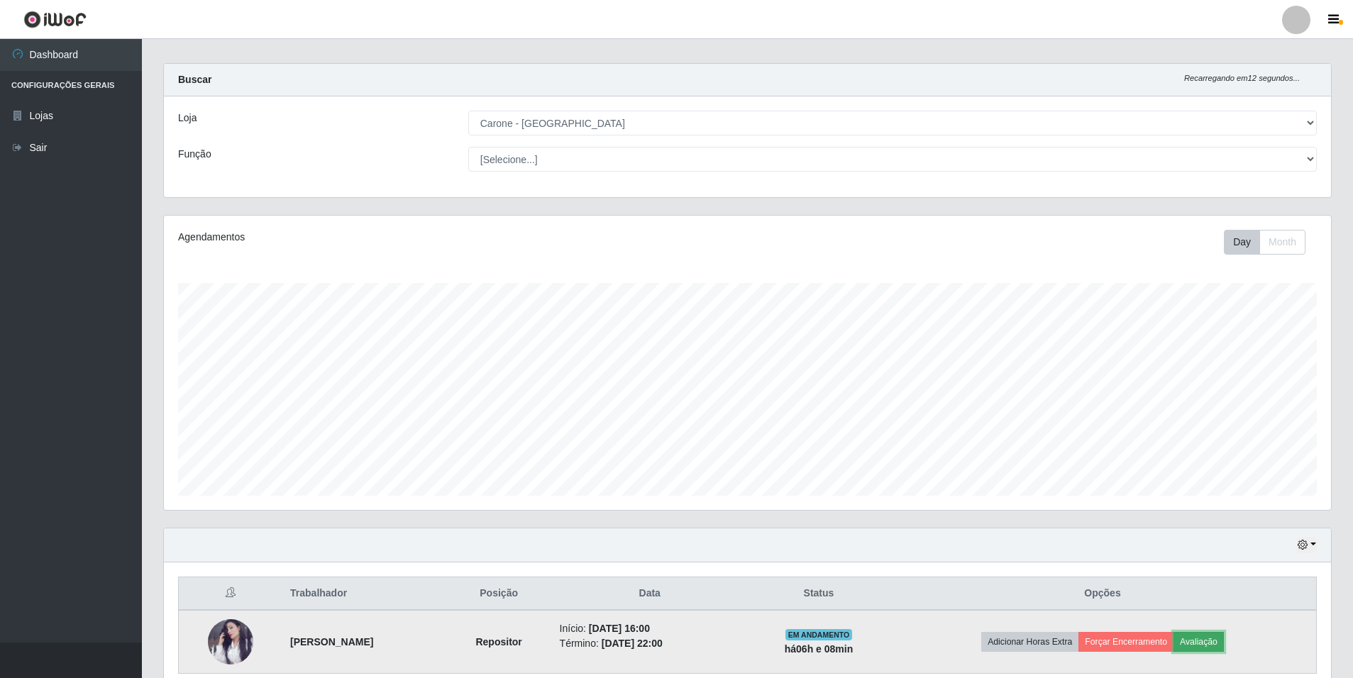
click at [1224, 644] on button "Avaliação" at bounding box center [1198, 642] width 50 height 20
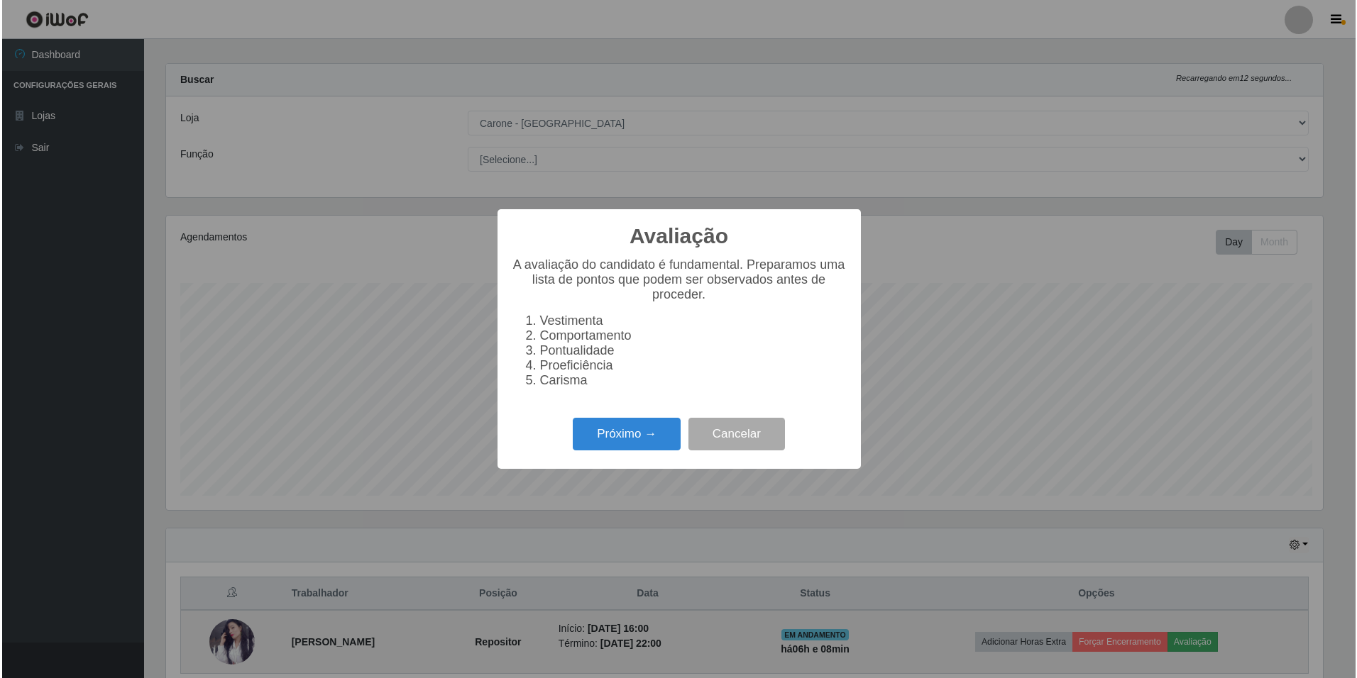
scroll to position [294, 1160]
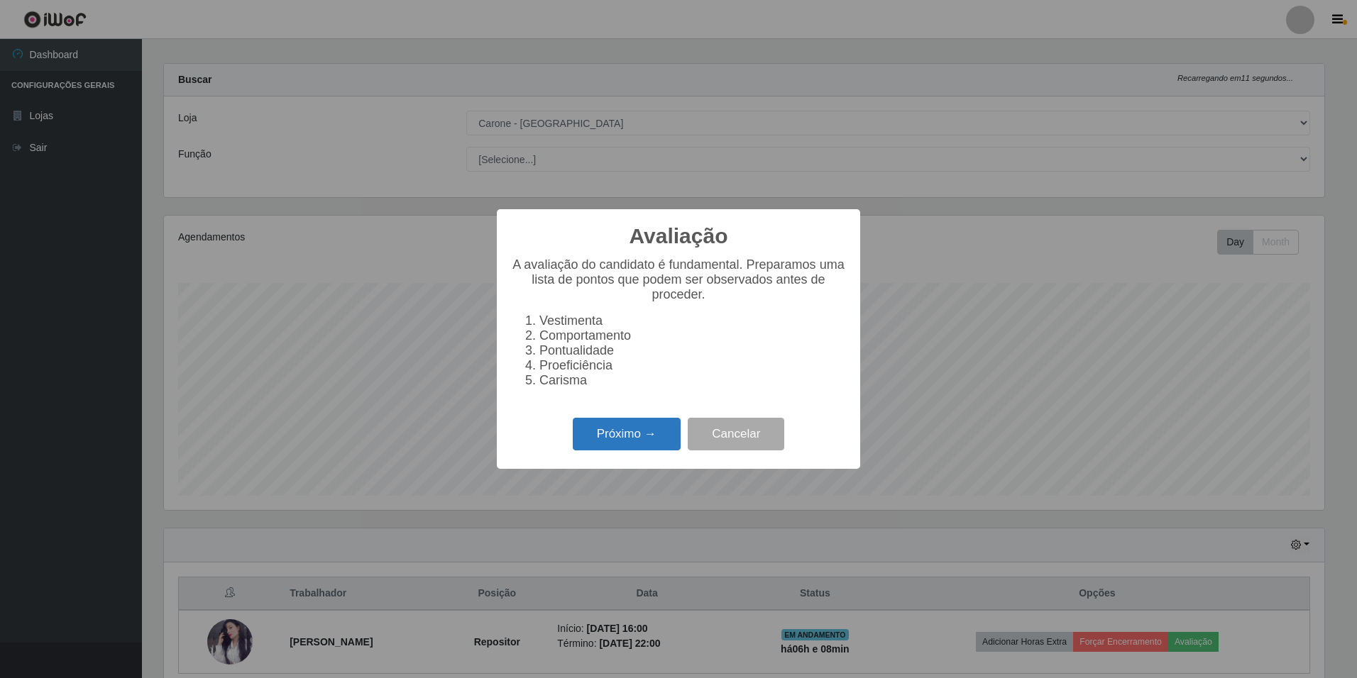
click at [665, 435] on button "Próximo →" at bounding box center [627, 434] width 108 height 33
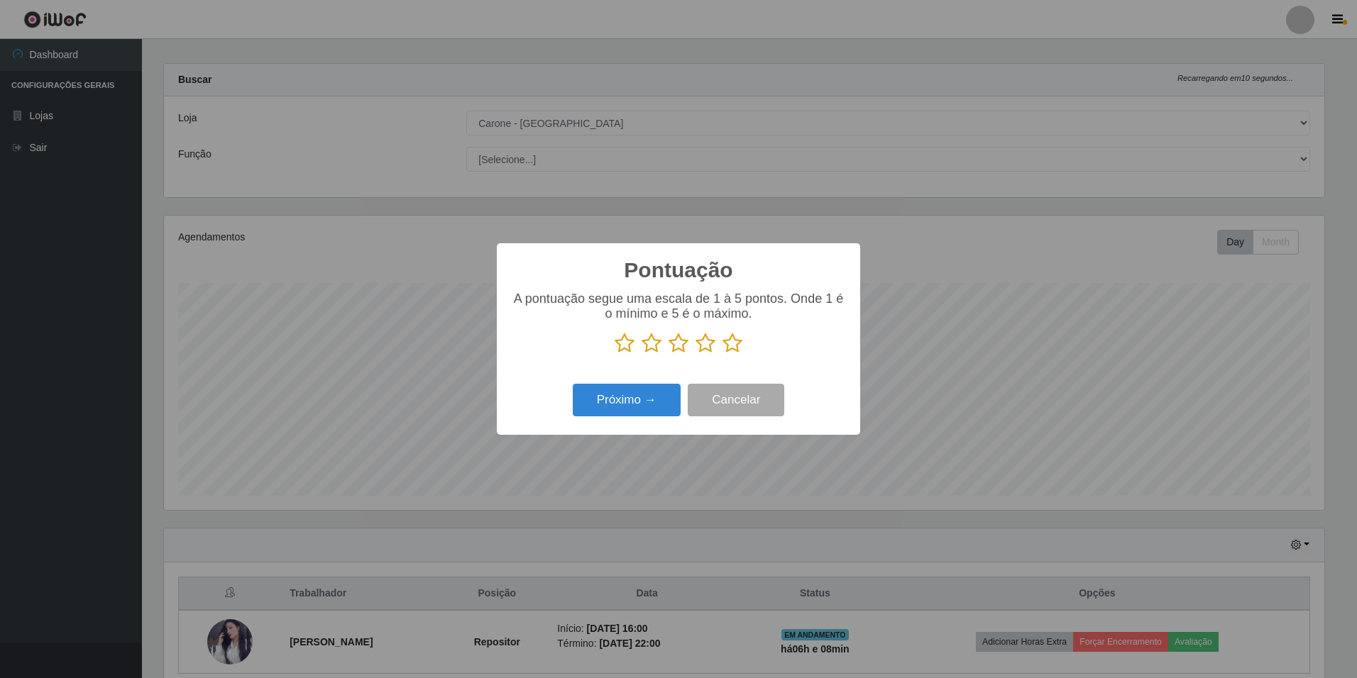
click at [729, 342] on icon at bounding box center [732, 343] width 20 height 21
click at [722, 354] on input "radio" at bounding box center [722, 354] width 0 height 0
click at [663, 393] on button "Próximo →" at bounding box center [627, 400] width 108 height 33
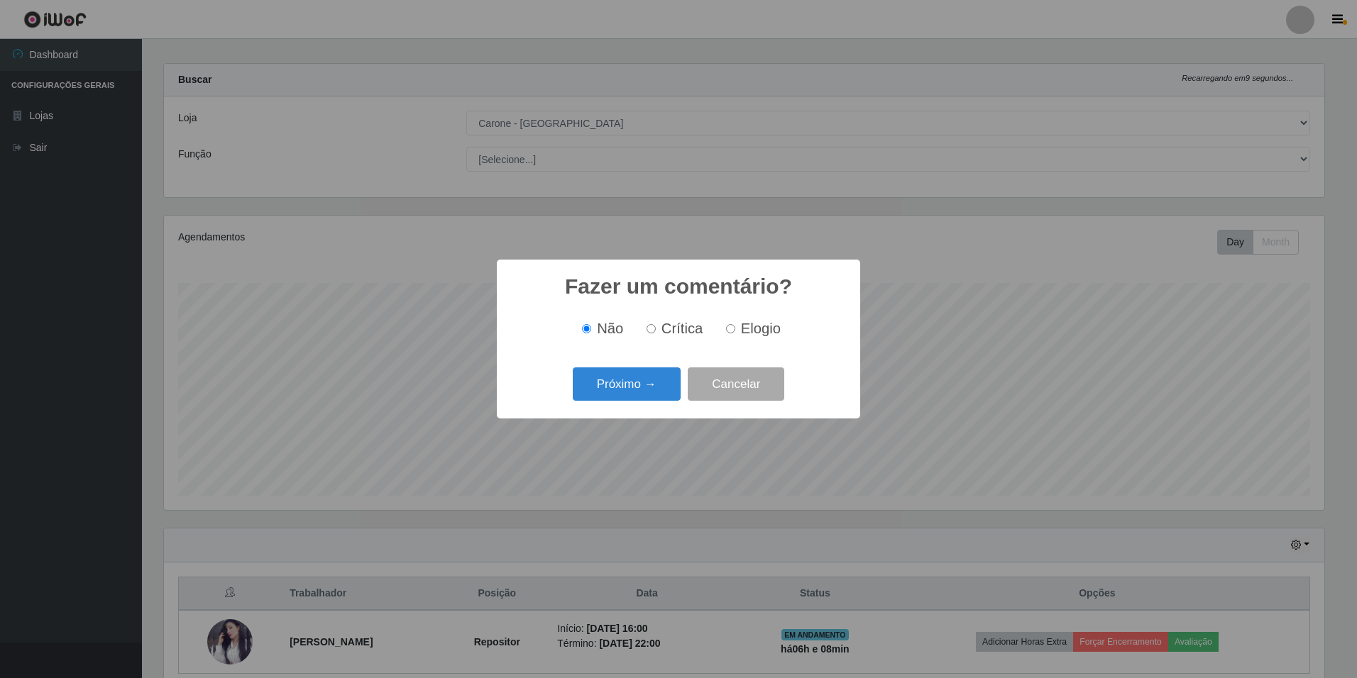
click at [756, 332] on span "Elogio" at bounding box center [761, 329] width 40 height 16
click at [735, 332] on input "Elogio" at bounding box center [730, 328] width 9 height 9
radio input "true"
click at [662, 378] on button "Próximo →" at bounding box center [627, 384] width 108 height 33
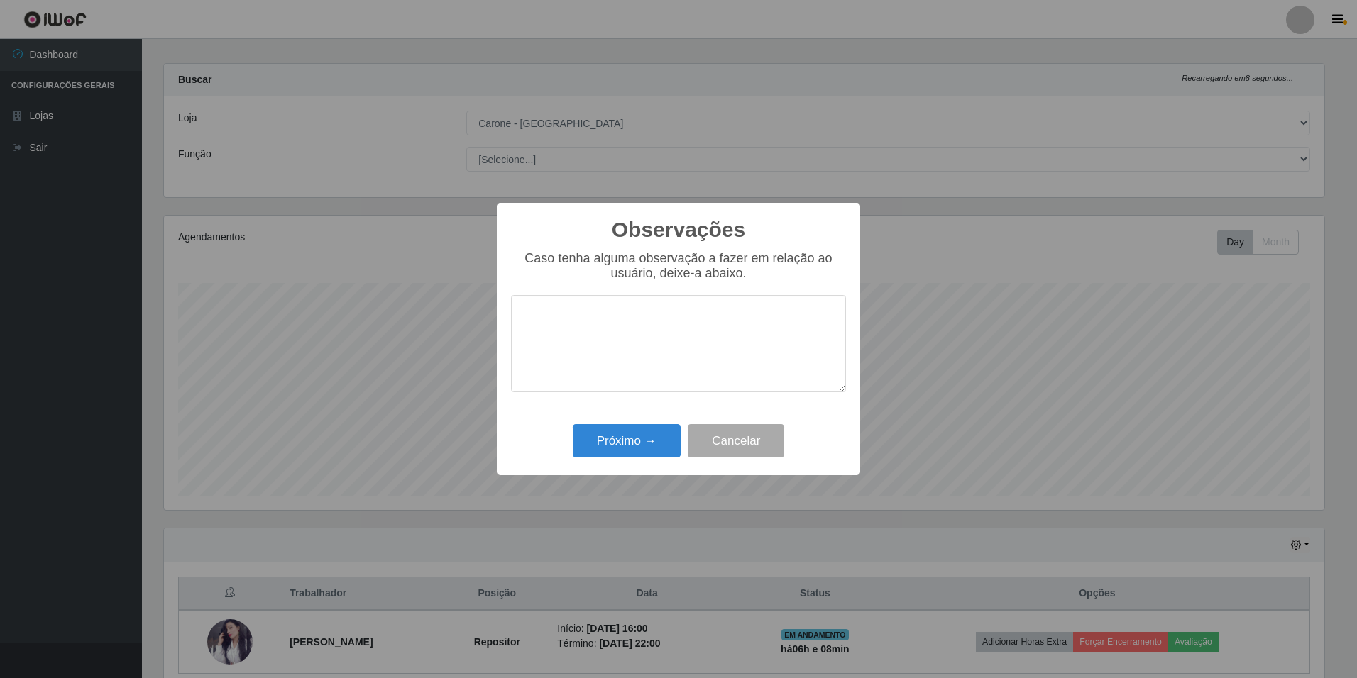
click at [737, 331] on textarea at bounding box center [678, 343] width 335 height 97
type textarea "Excelente colaboradora, sabe trabalhar em equipe, nota 1000!"
click at [644, 453] on button "Próximo →" at bounding box center [627, 440] width 108 height 33
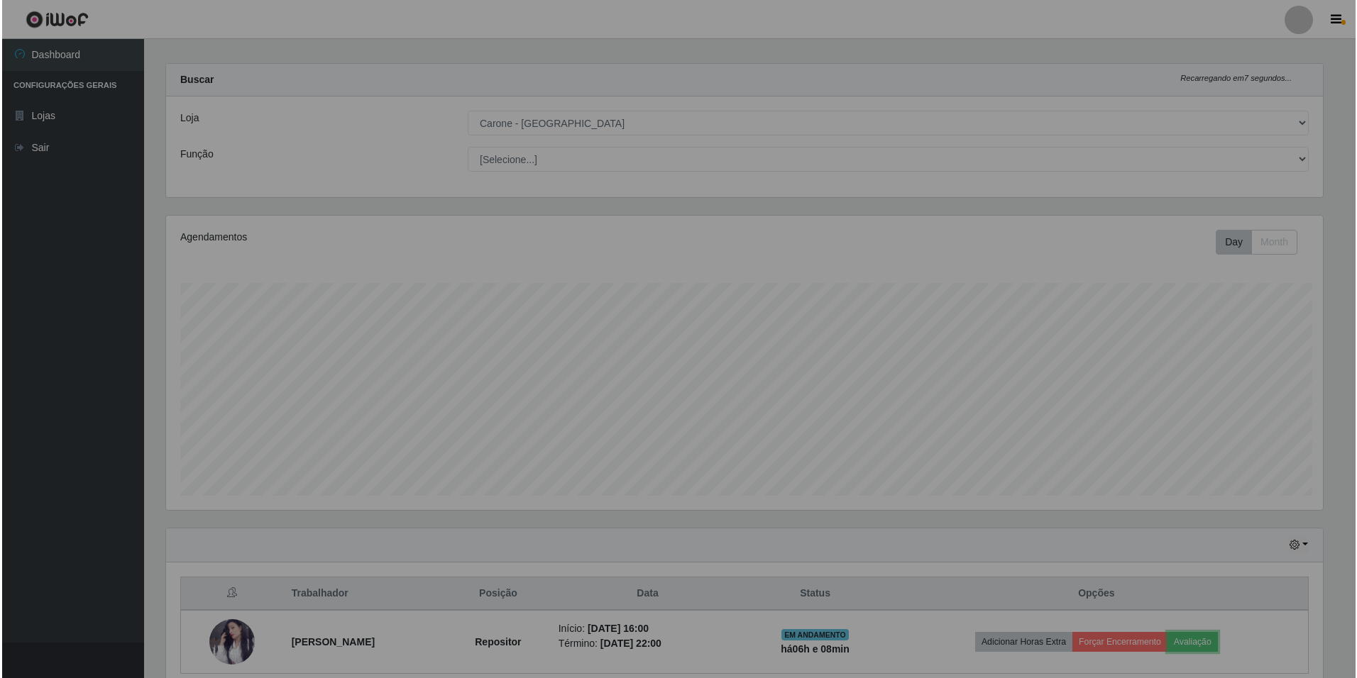
scroll to position [294, 1167]
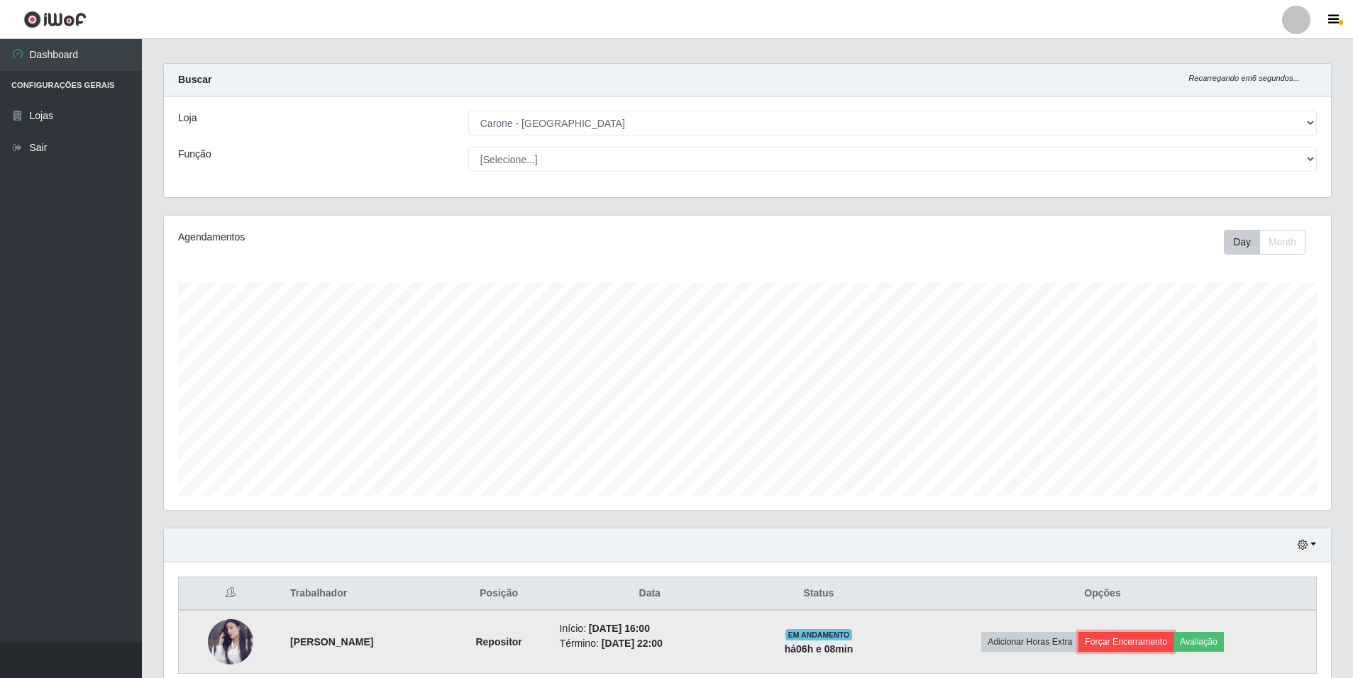
click at [1117, 646] on button "Forçar Encerramento" at bounding box center [1125, 642] width 95 height 20
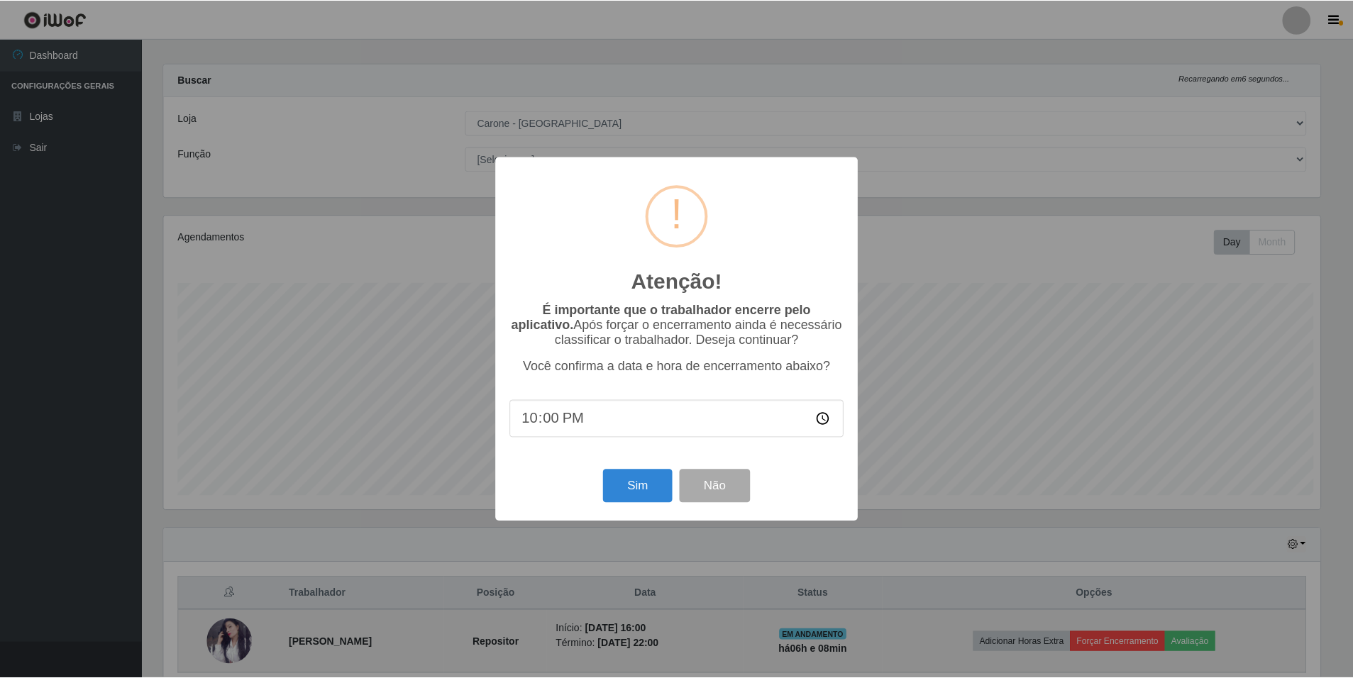
scroll to position [294, 1160]
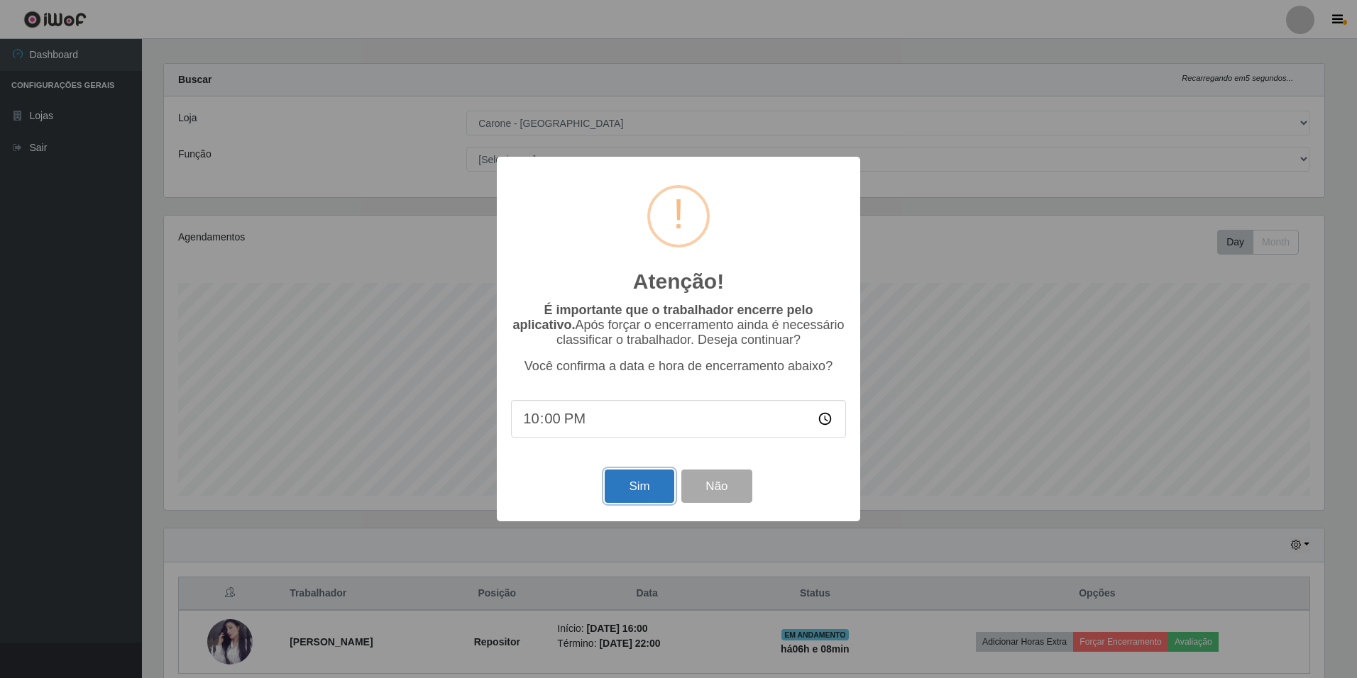
click at [644, 488] on button "Sim" at bounding box center [638, 486] width 69 height 33
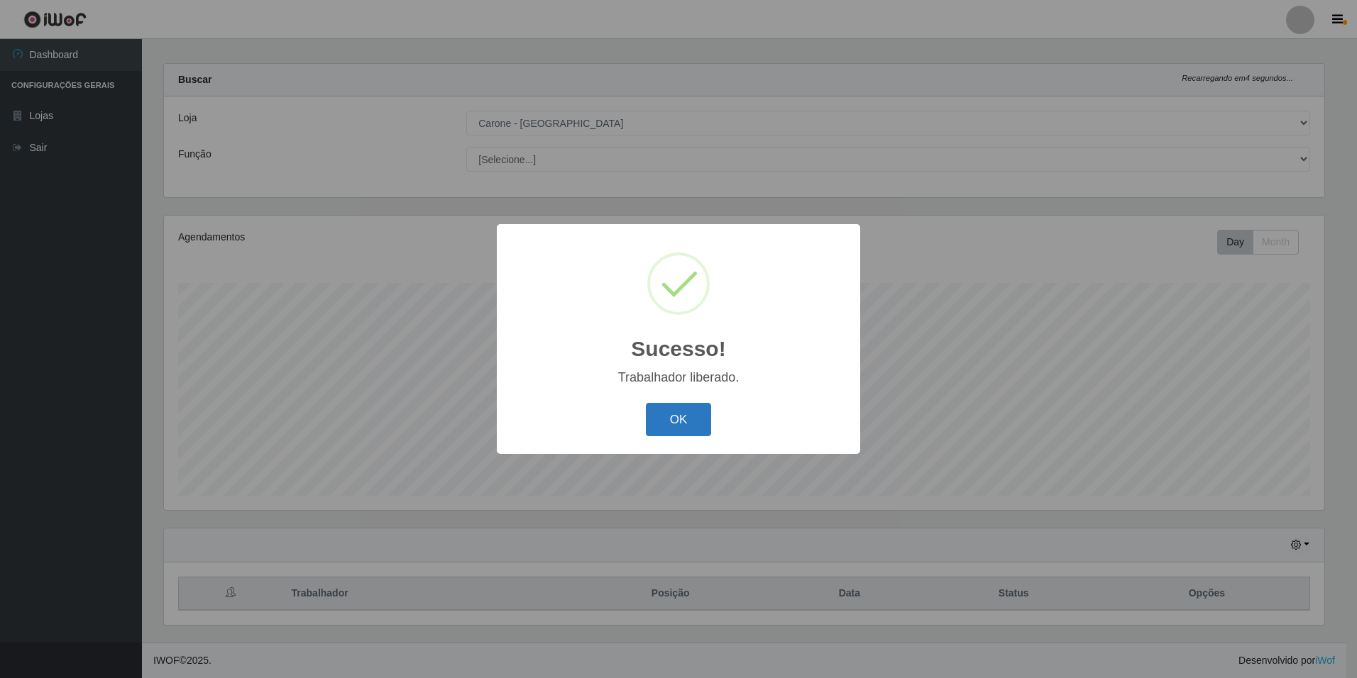
drag, startPoint x: 714, startPoint y: 425, endPoint x: 683, endPoint y: 437, distance: 33.5
click at [710, 423] on div "OK Cancel" at bounding box center [678, 419] width 335 height 40
click at [683, 436] on button "OK" at bounding box center [679, 419] width 66 height 33
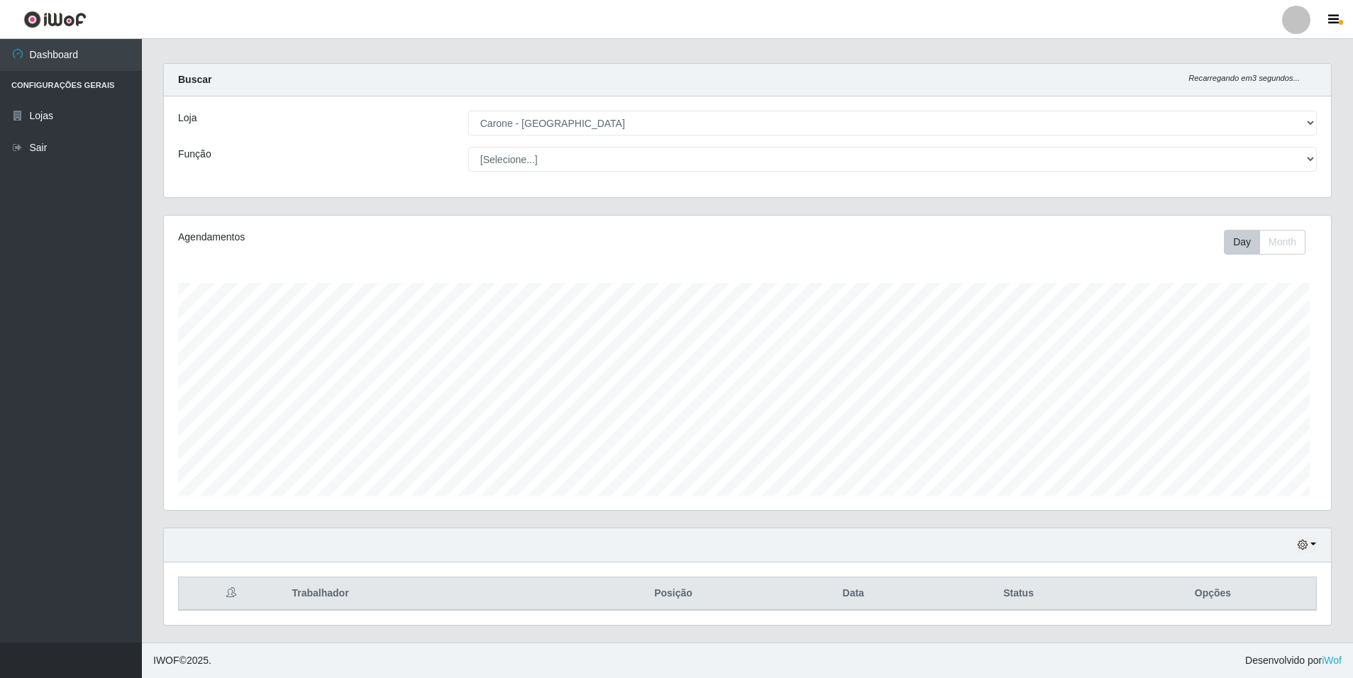
scroll to position [294, 1167]
